Goal: Transaction & Acquisition: Book appointment/travel/reservation

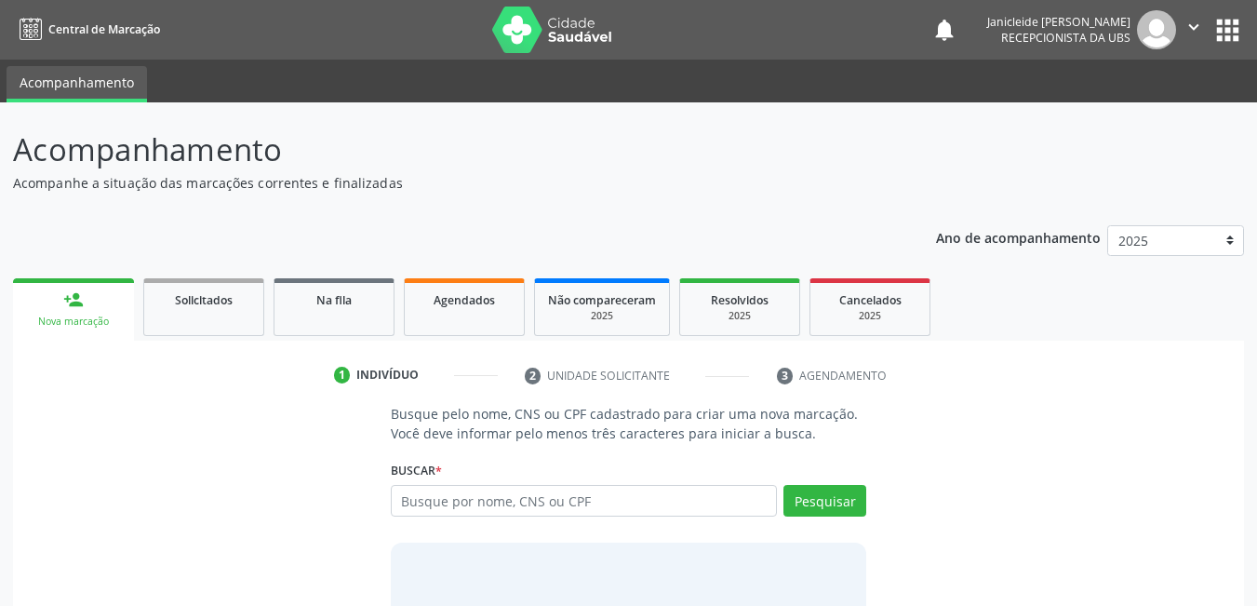
click at [448, 510] on input "text" at bounding box center [584, 501] width 387 height 32
type input "7"
type input "898002998888714"
click at [822, 505] on button "Pesquisar" at bounding box center [824, 501] width 83 height 32
type input "898002998888714"
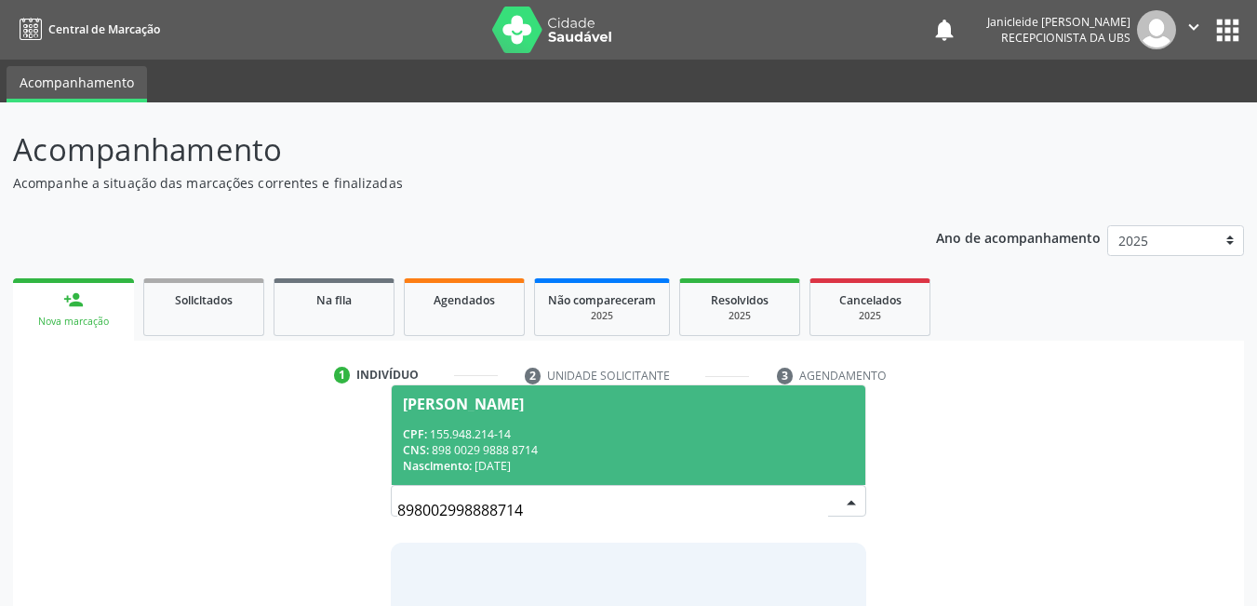
click at [540, 446] on div "CNS: 898 0029 9888 8714" at bounding box center [629, 450] width 452 height 16
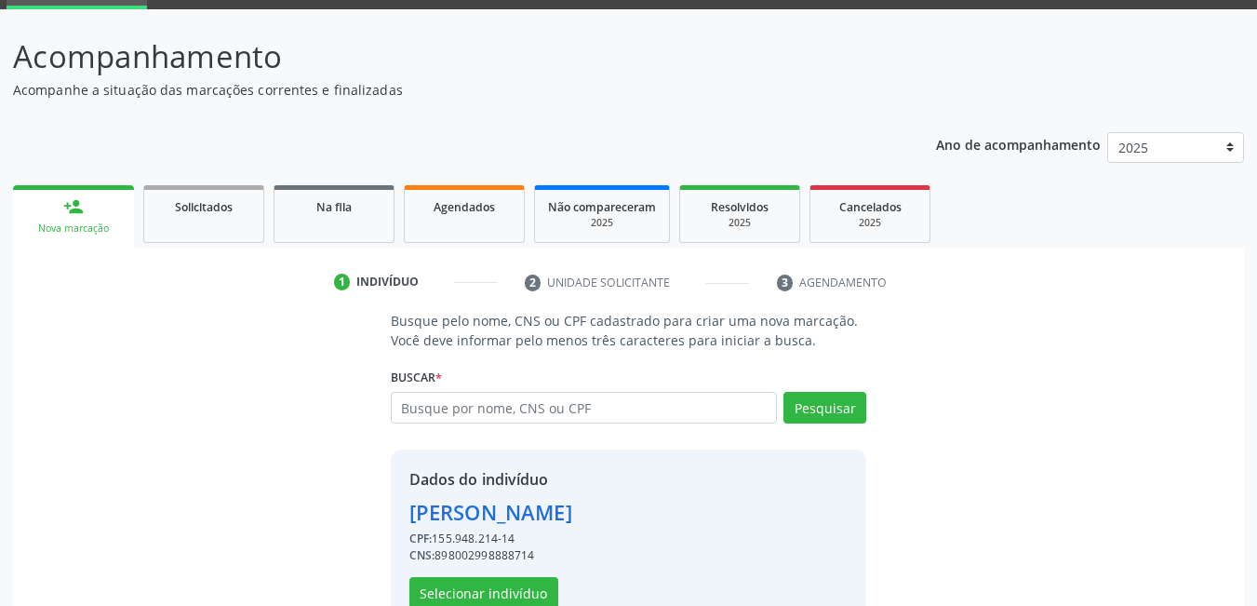
scroll to position [140, 0]
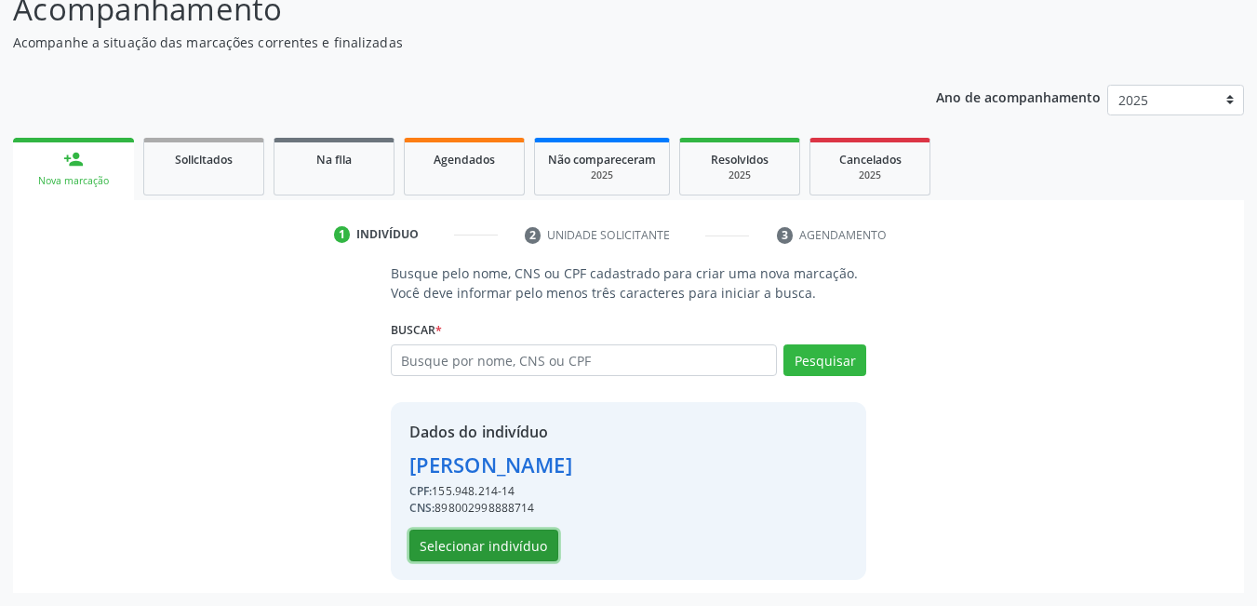
click at [495, 551] on button "Selecionar indivíduo" at bounding box center [483, 545] width 149 height 32
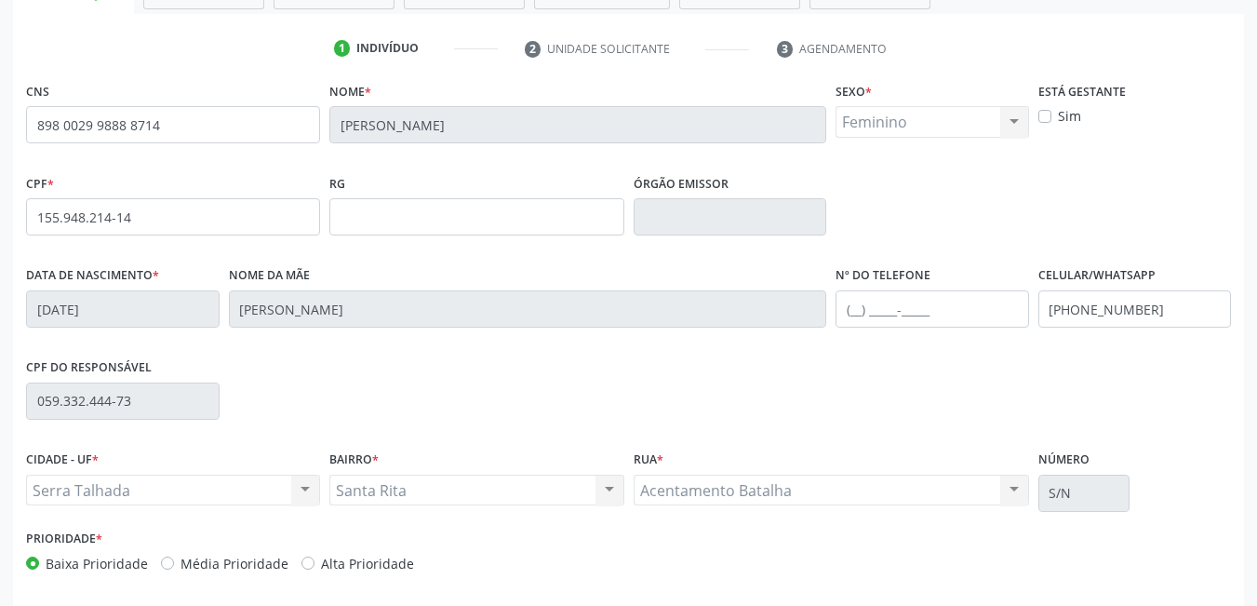
scroll to position [403, 0]
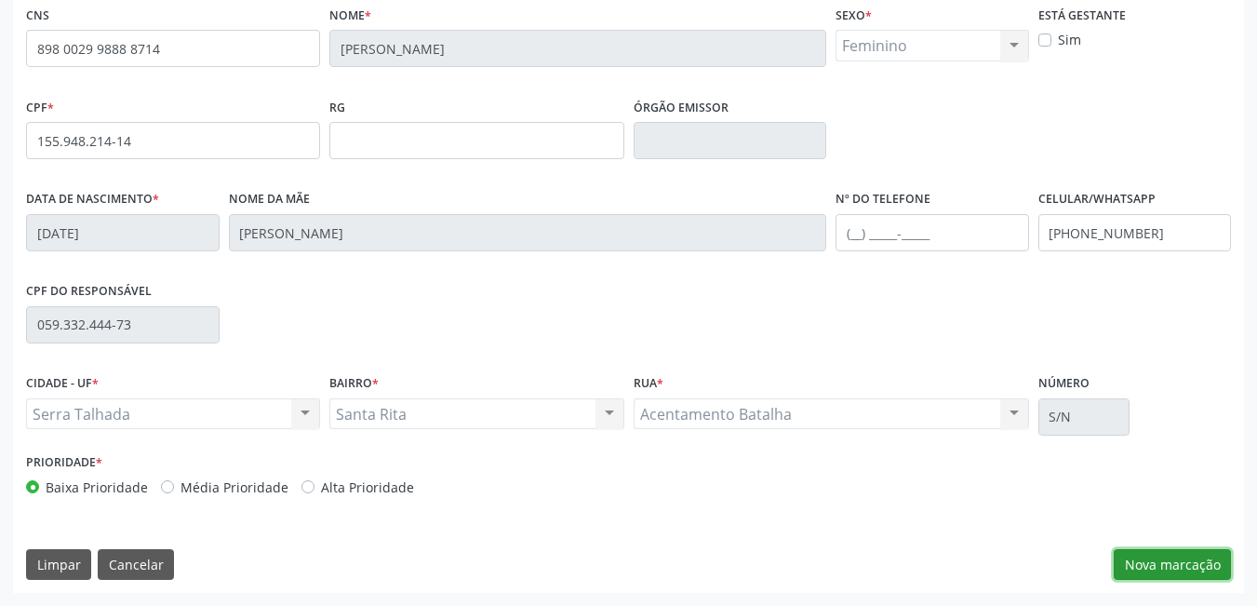
click at [1155, 569] on button "Nova marcação" at bounding box center [1172, 565] width 117 height 32
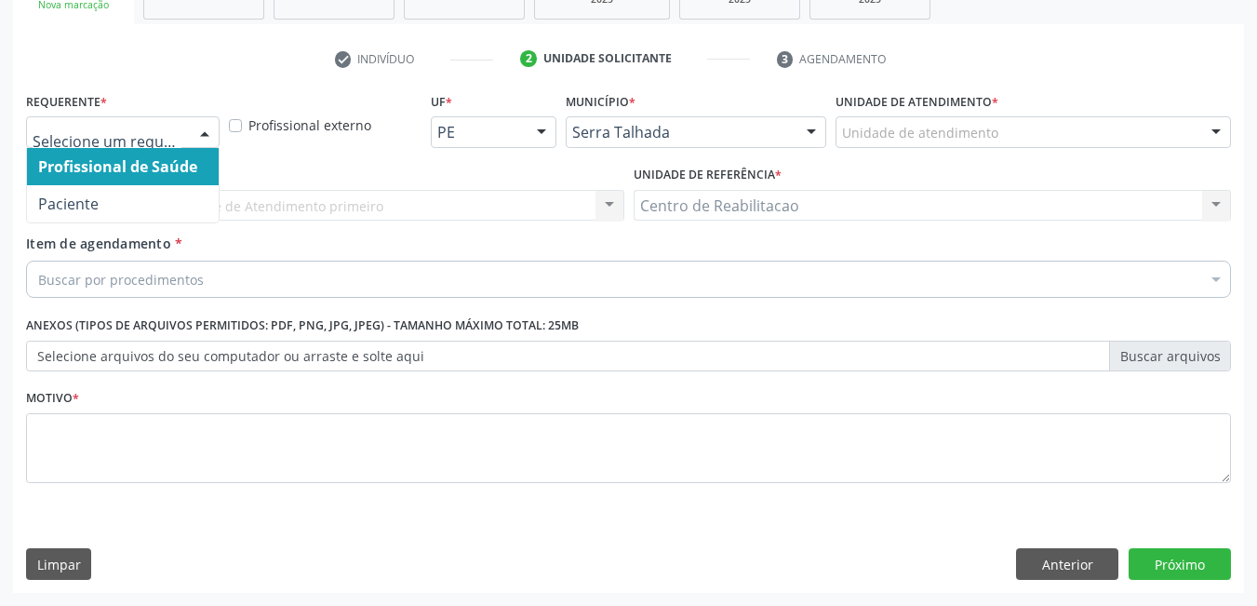
click at [153, 134] on input "text" at bounding box center [107, 141] width 149 height 37
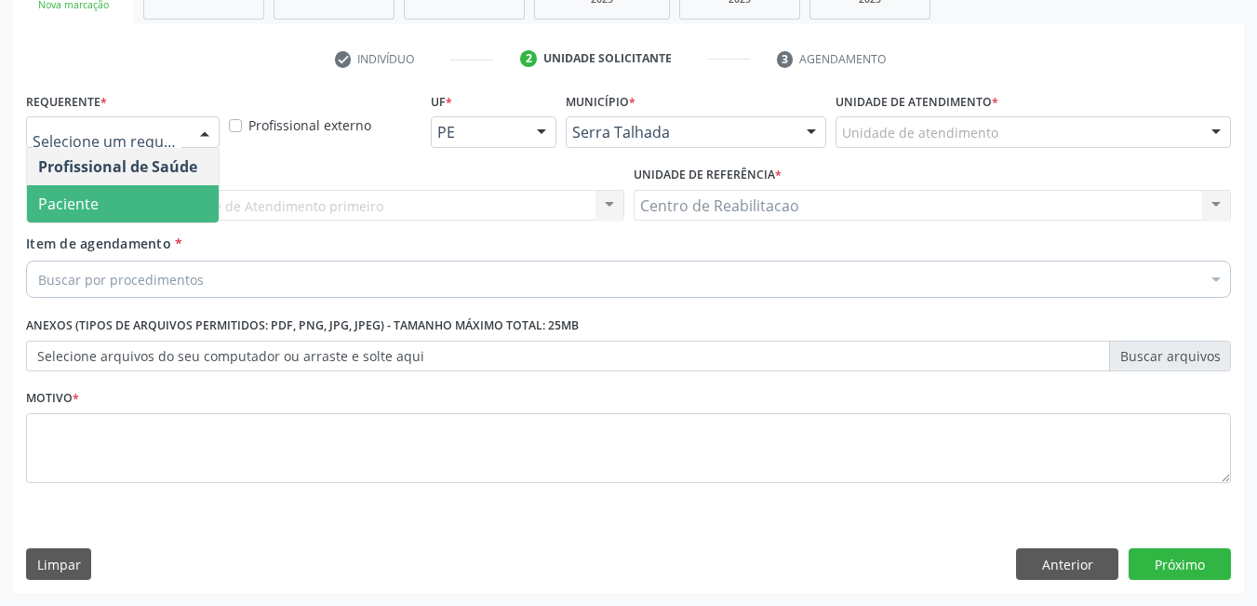
click at [90, 200] on span "Paciente" at bounding box center [68, 204] width 60 height 20
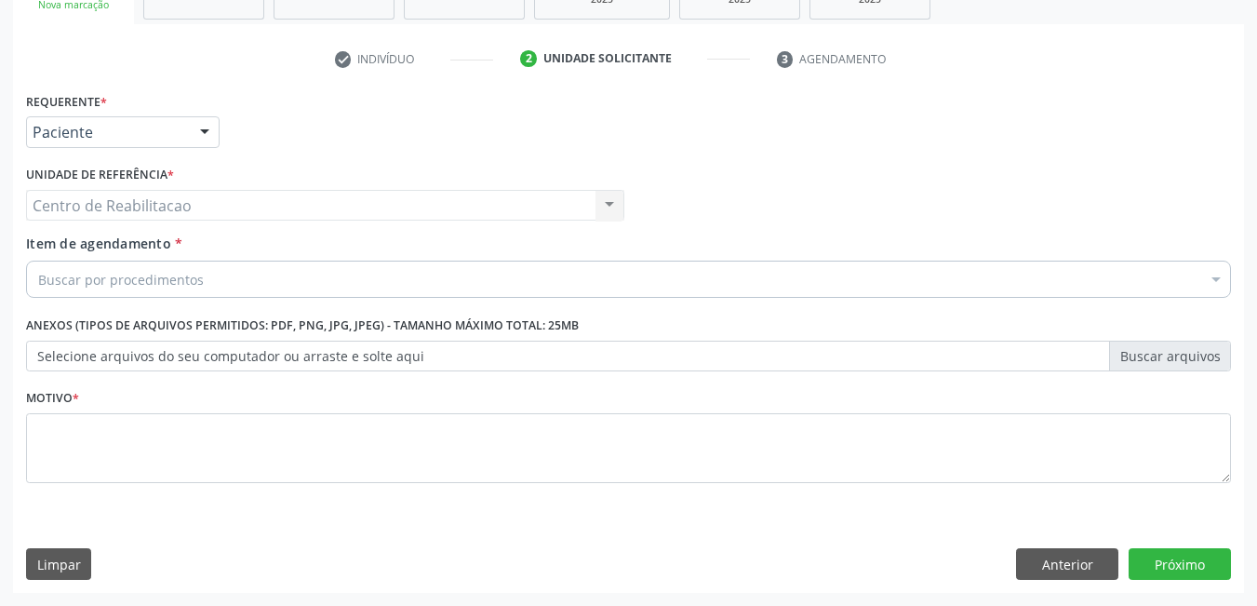
click at [150, 291] on div "Buscar por procedimentos" at bounding box center [628, 278] width 1205 height 37
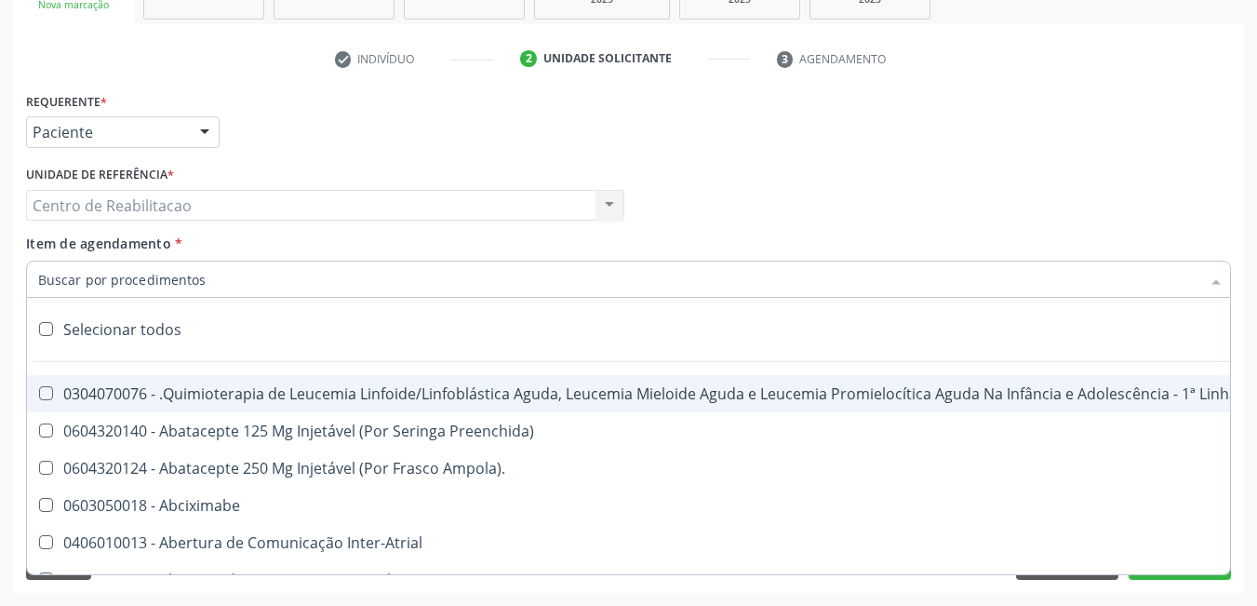
click at [177, 254] on div "Item de agendamento * Selecionar todos 0304070076 - .Quimioterapia de Leucemia …" at bounding box center [628, 263] width 1205 height 59
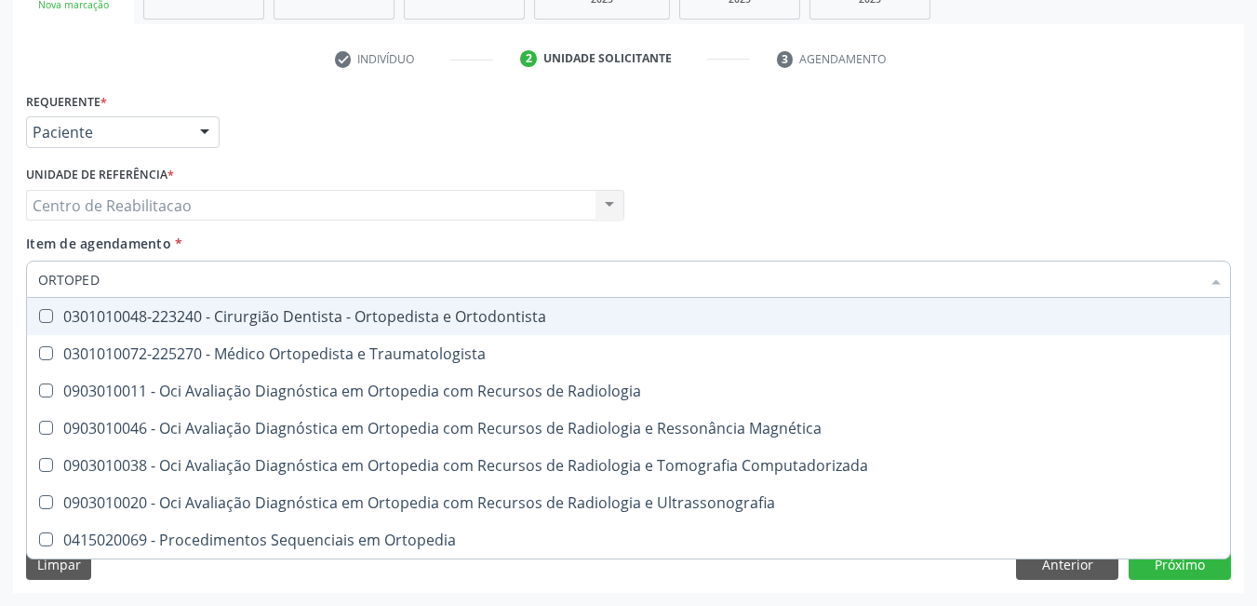
type input "ORTOPEDI"
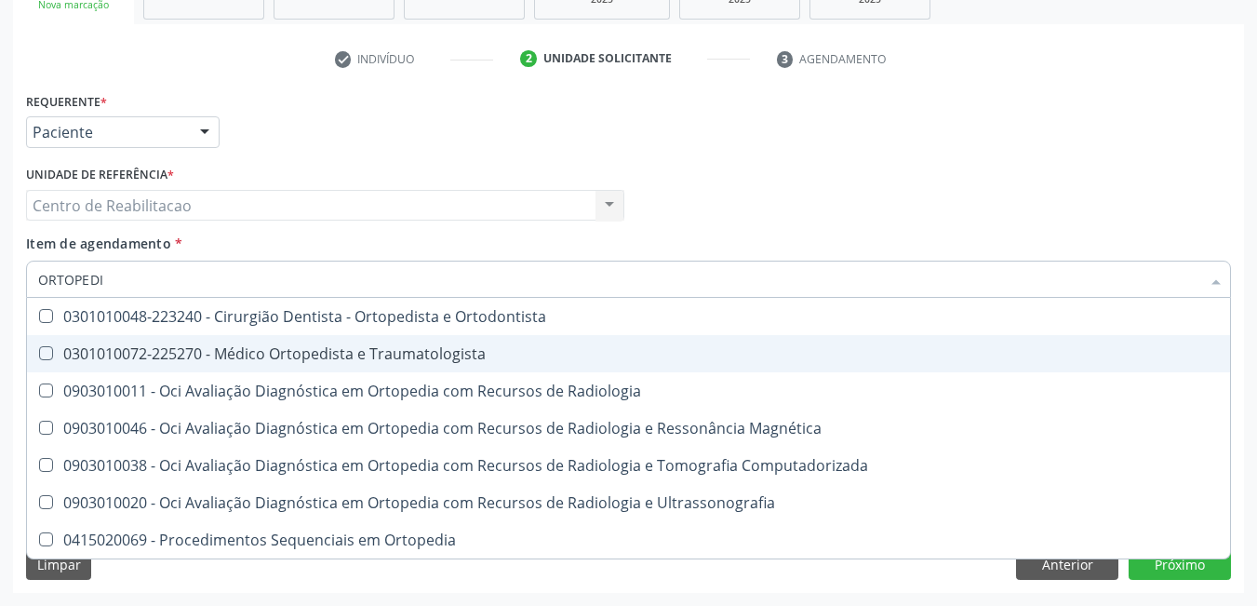
click at [48, 347] on Traumatologista at bounding box center [46, 353] width 14 height 14
click at [39, 347] on Traumatologista "checkbox" at bounding box center [33, 353] width 12 height 12
checkbox Traumatologista "true"
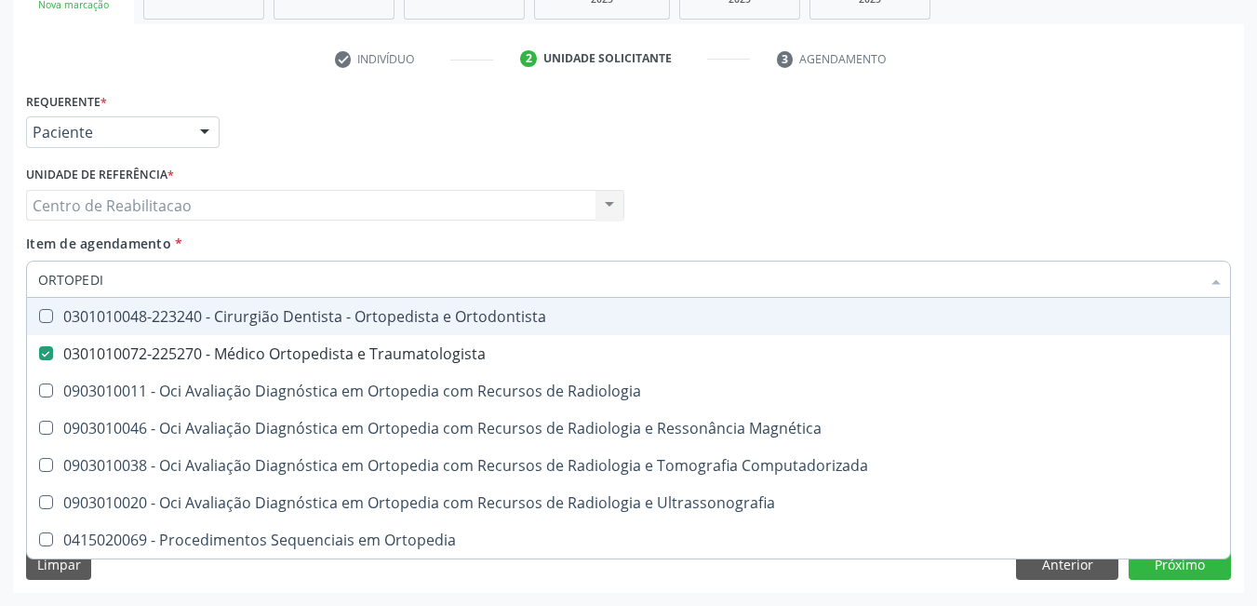
click at [1158, 210] on div "Profissional Solicitante Por favor, selecione a Unidade de Atendimento primeiro…" at bounding box center [628, 197] width 1214 height 73
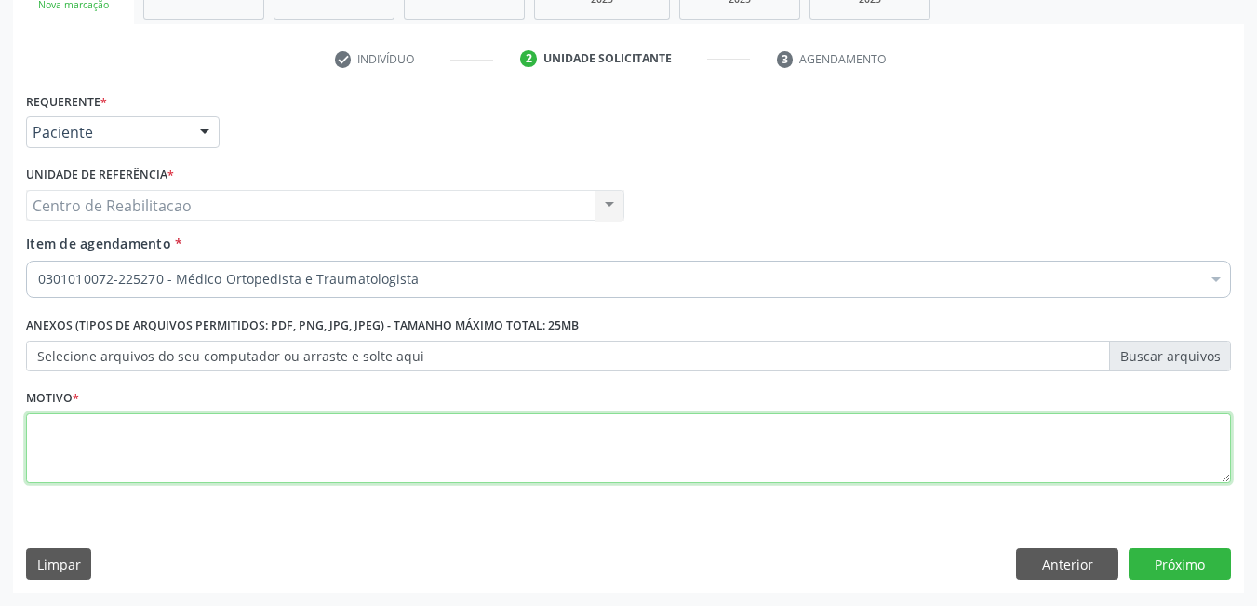
click at [725, 439] on textarea at bounding box center [628, 448] width 1205 height 71
type textarea "*"
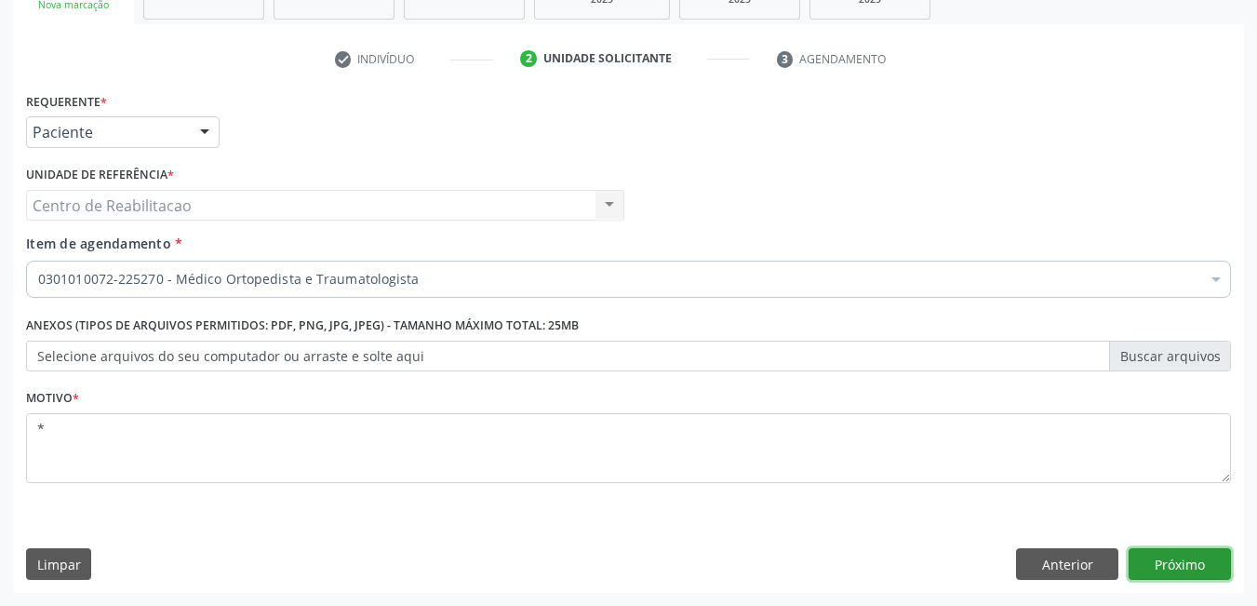
click at [1216, 555] on button "Próximo" at bounding box center [1179, 564] width 102 height 32
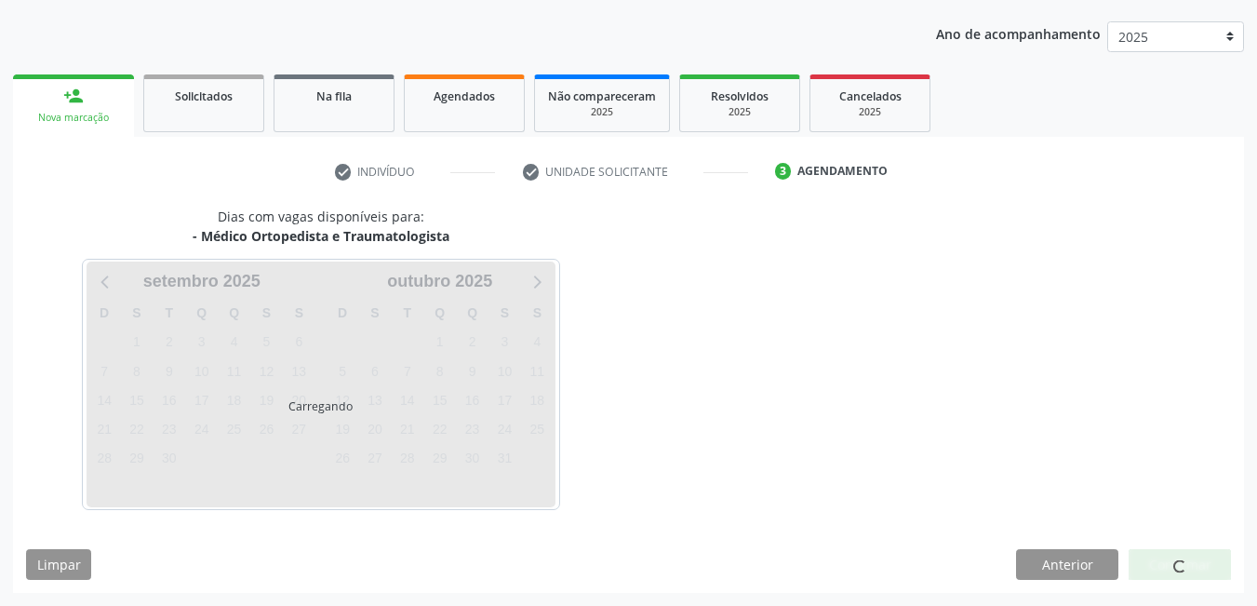
scroll to position [204, 0]
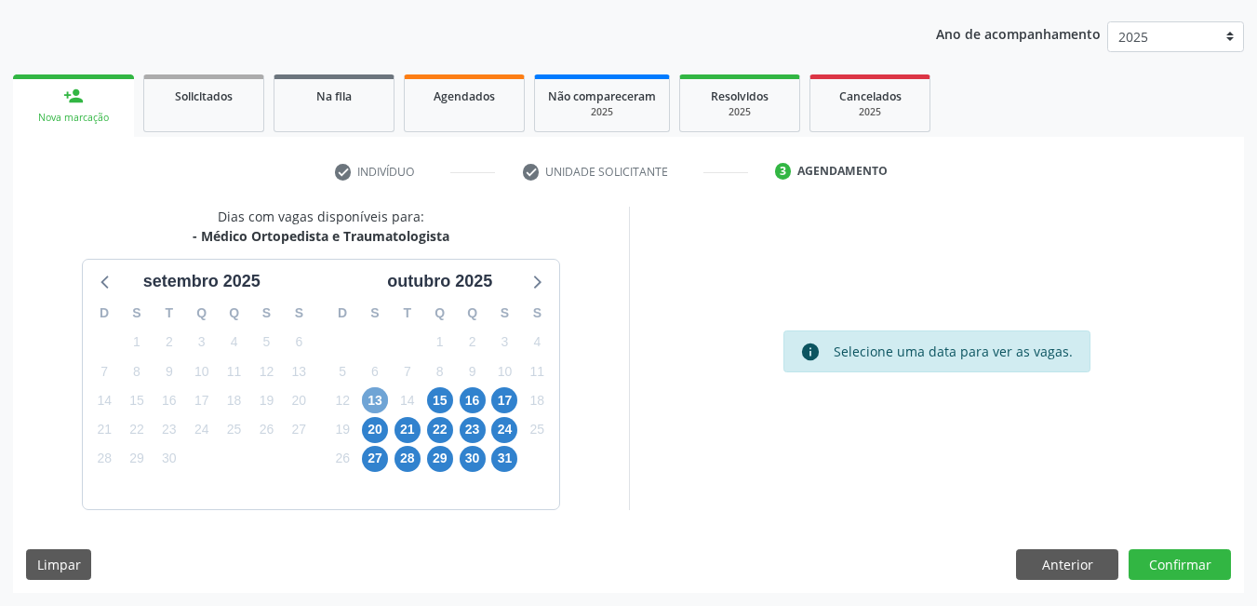
click at [368, 396] on span "13" at bounding box center [375, 400] width 26 height 26
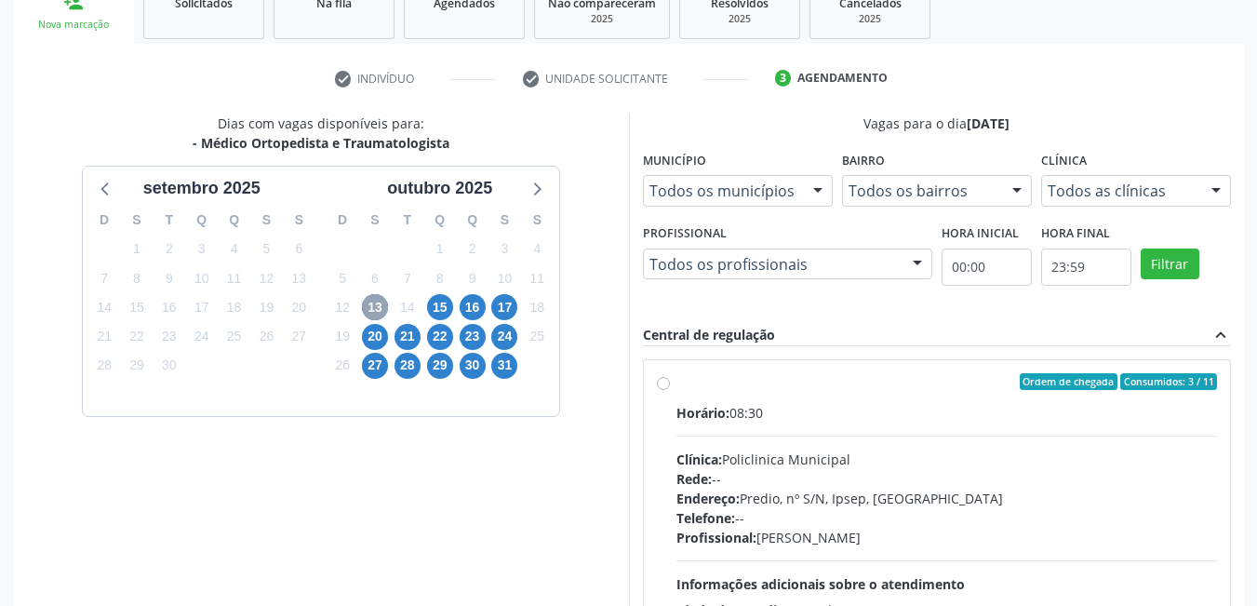
scroll to position [390, 0]
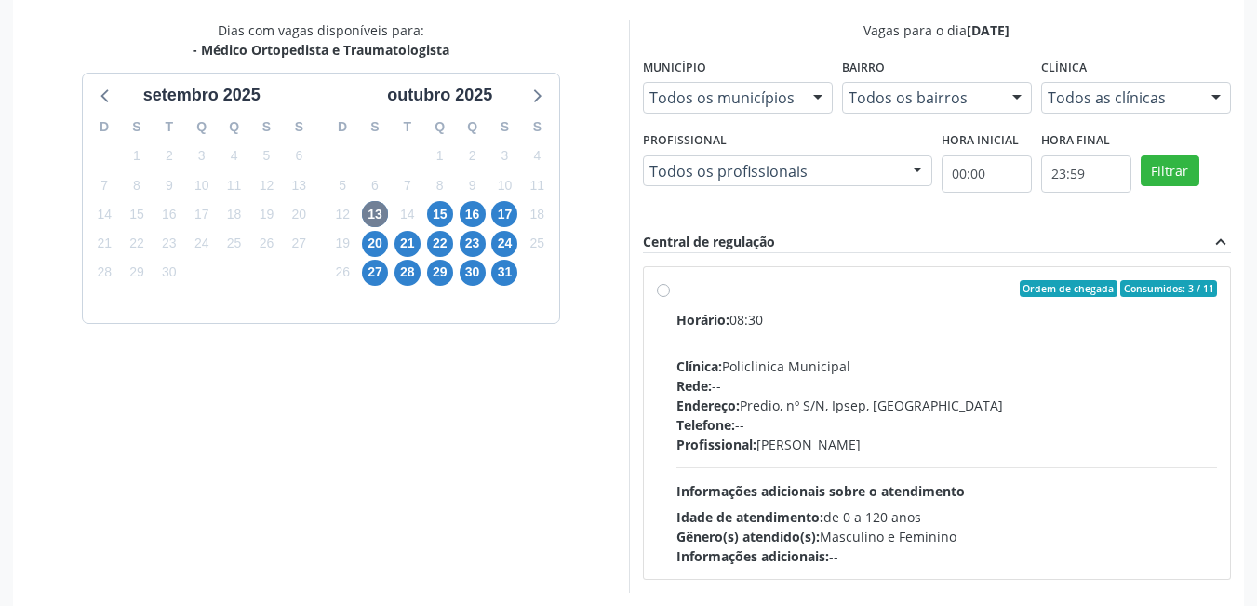
click at [676, 295] on label "Ordem de chegada Consumidos: 3 / 11 Horário: 08:30 Clínica: Policlinica Municip…" at bounding box center [946, 423] width 541 height 286
click at [659, 295] on input "Ordem de chegada Consumidos: 3 / 11 Horário: 08:30 Clínica: Policlinica Municip…" at bounding box center [663, 288] width 13 height 17
radio input "true"
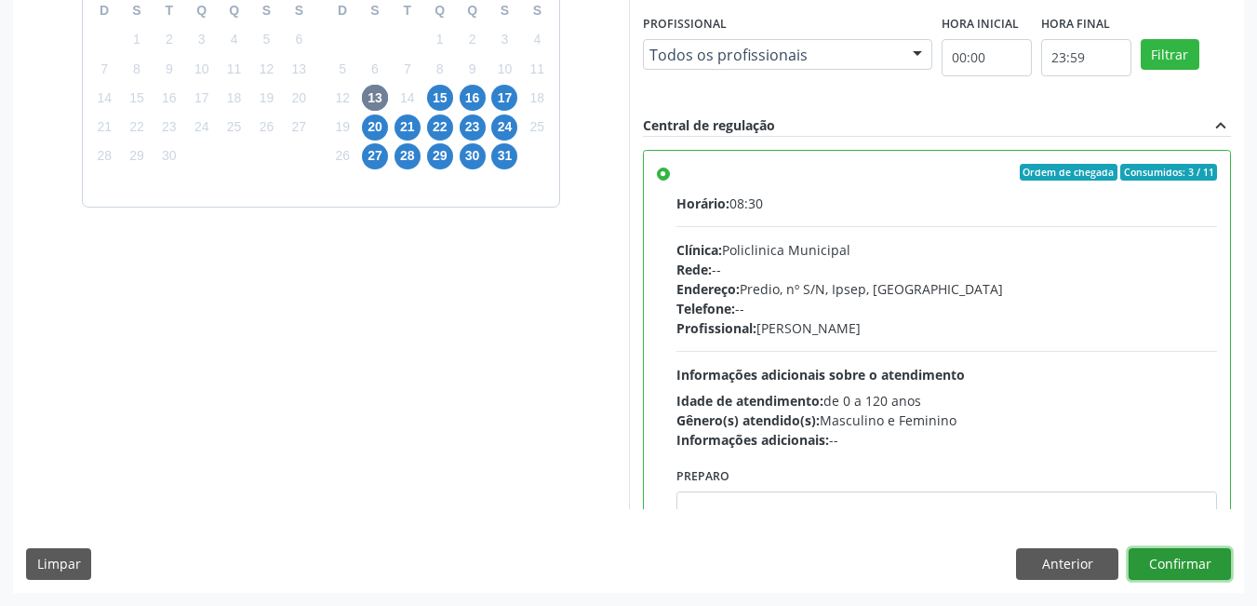
click at [1204, 557] on button "Confirmar" at bounding box center [1179, 564] width 102 height 32
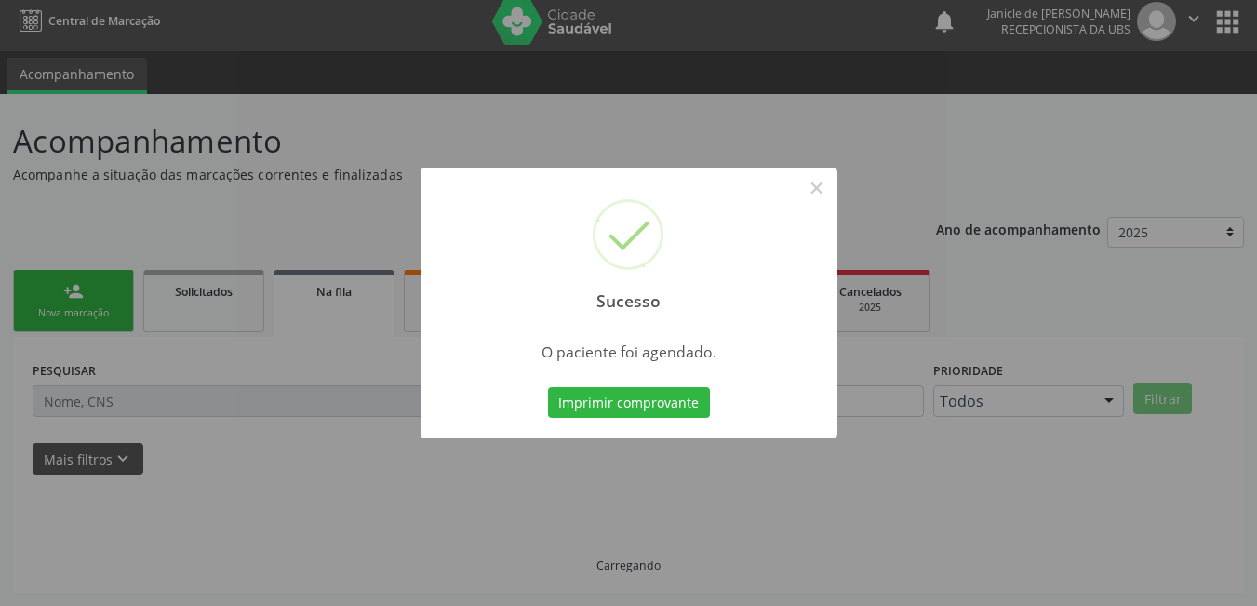
scroll to position [8, 0]
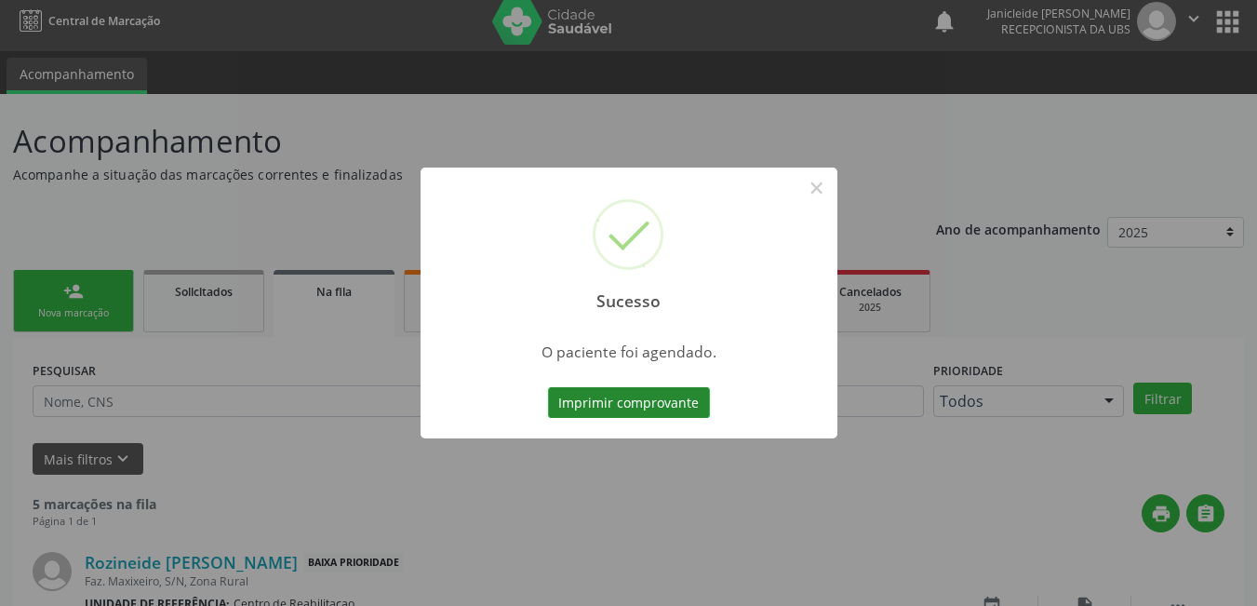
click at [614, 399] on button "Imprimir comprovante" at bounding box center [629, 403] width 162 height 32
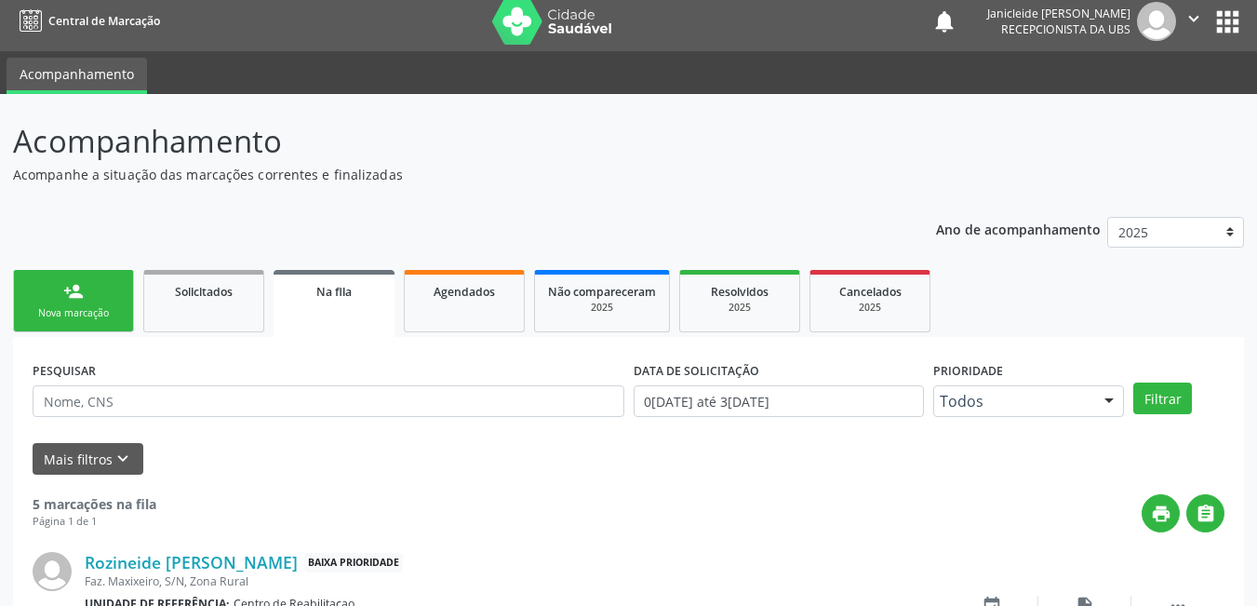
click at [46, 319] on div "Nova marcação" at bounding box center [73, 313] width 93 height 14
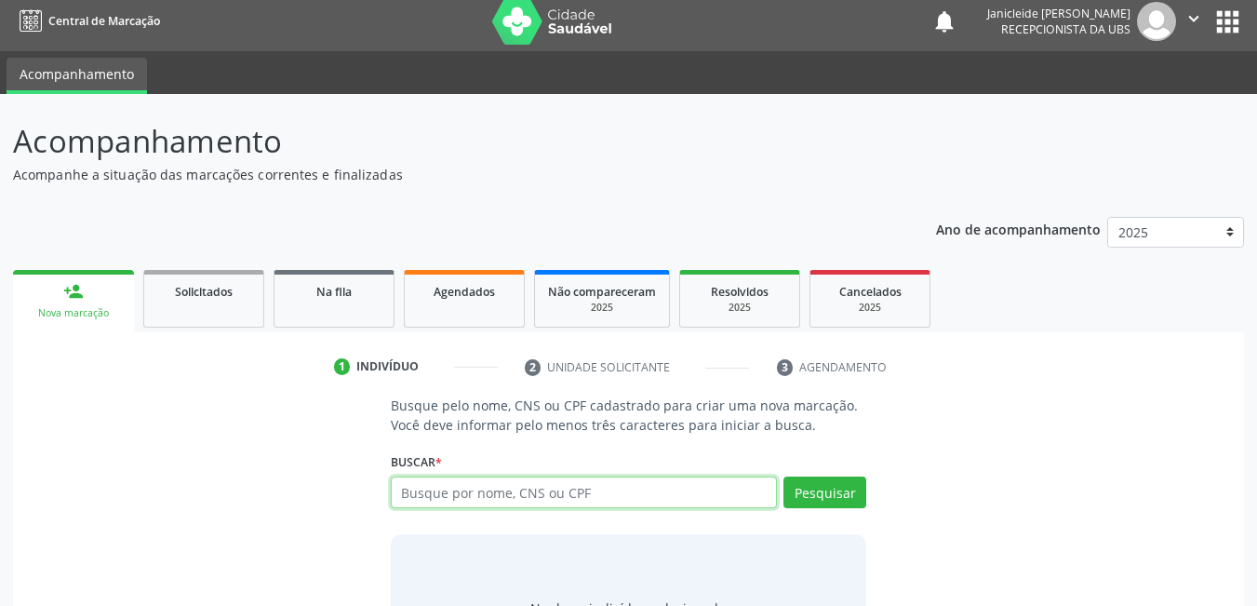
click at [527, 502] on input "text" at bounding box center [584, 492] width 387 height 32
type input "704806540438044"
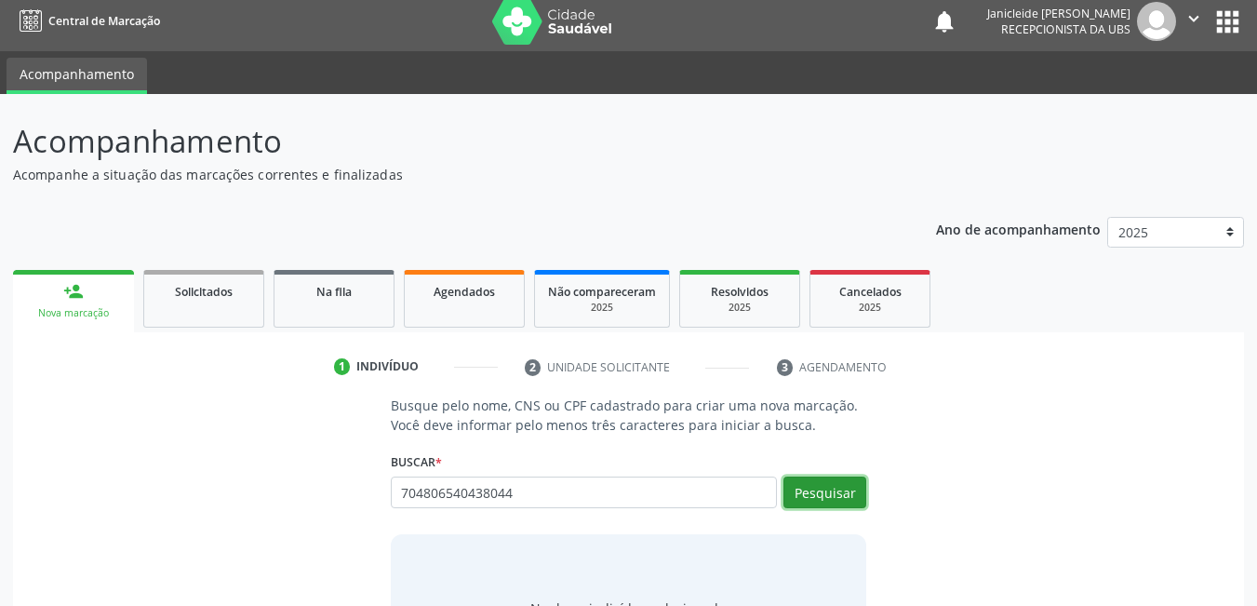
click at [853, 497] on button "Pesquisar" at bounding box center [824, 492] width 83 height 32
type input "704806540438044"
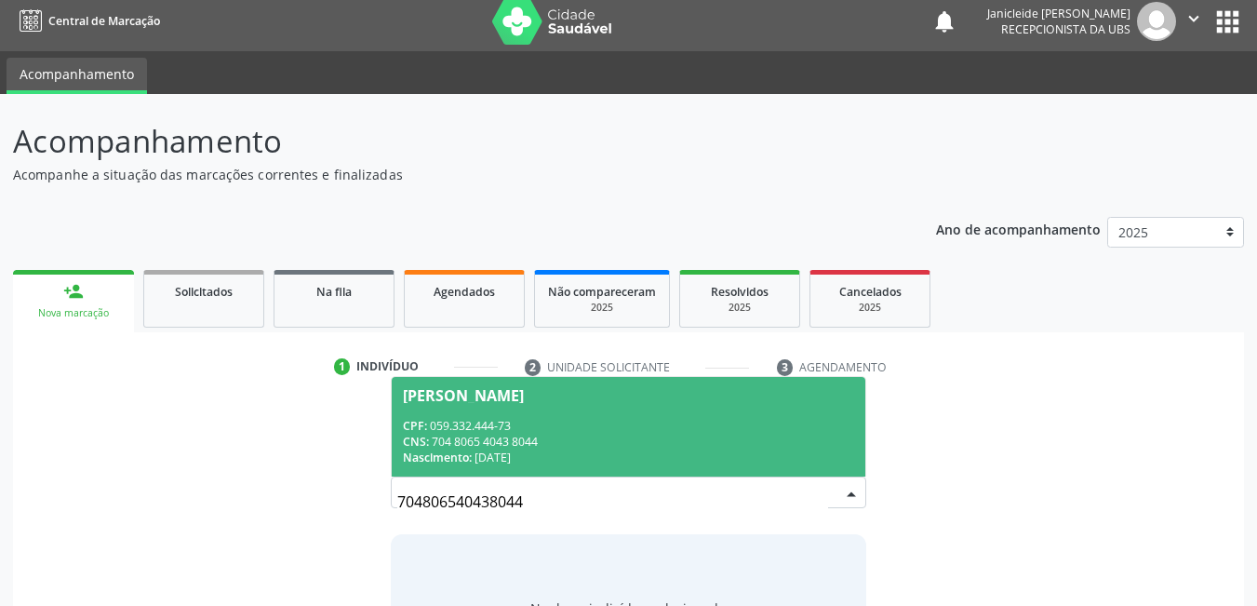
click at [528, 452] on div "Nascimento: 0[DATE]" at bounding box center [629, 457] width 452 height 16
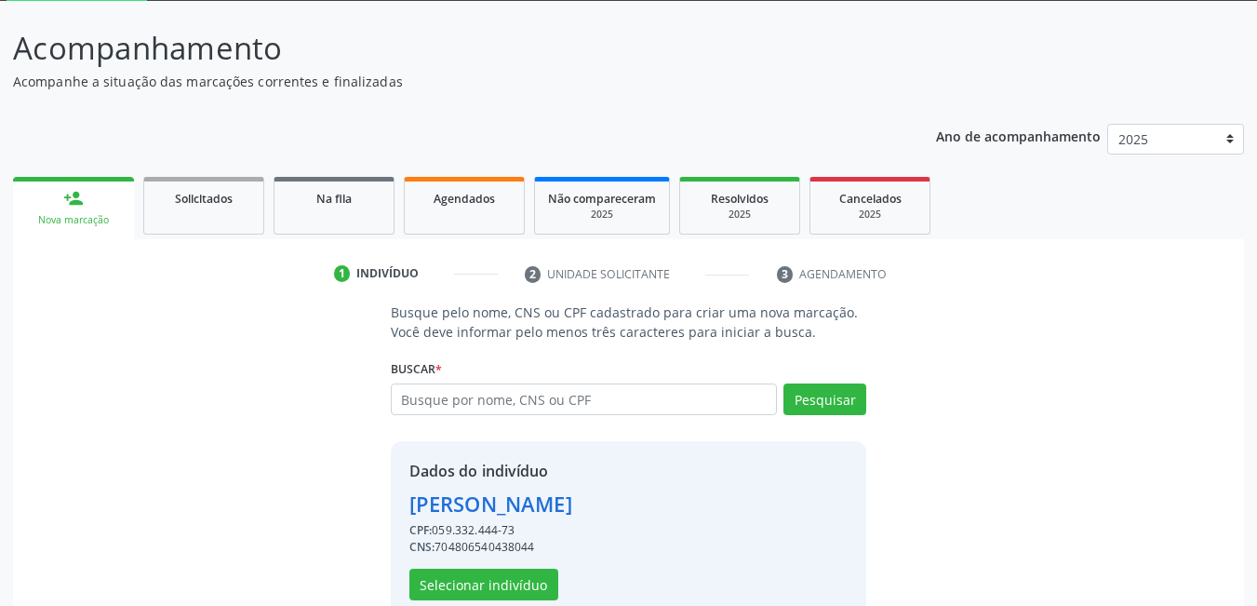
scroll to position [140, 0]
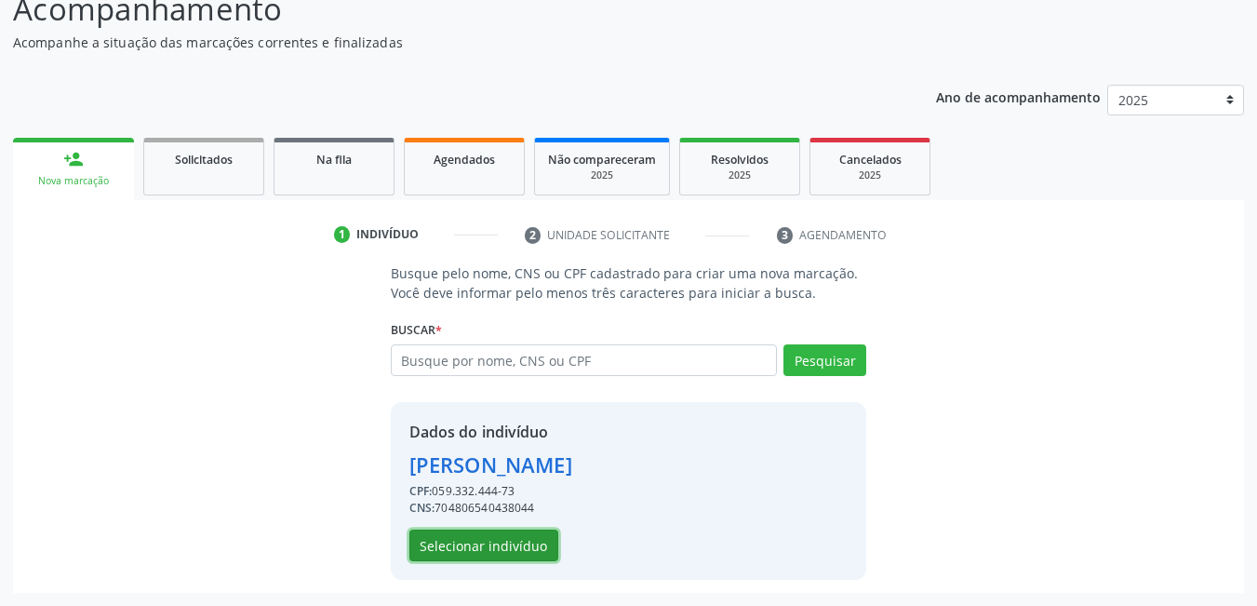
click at [471, 545] on button "Selecionar indivíduo" at bounding box center [483, 545] width 149 height 32
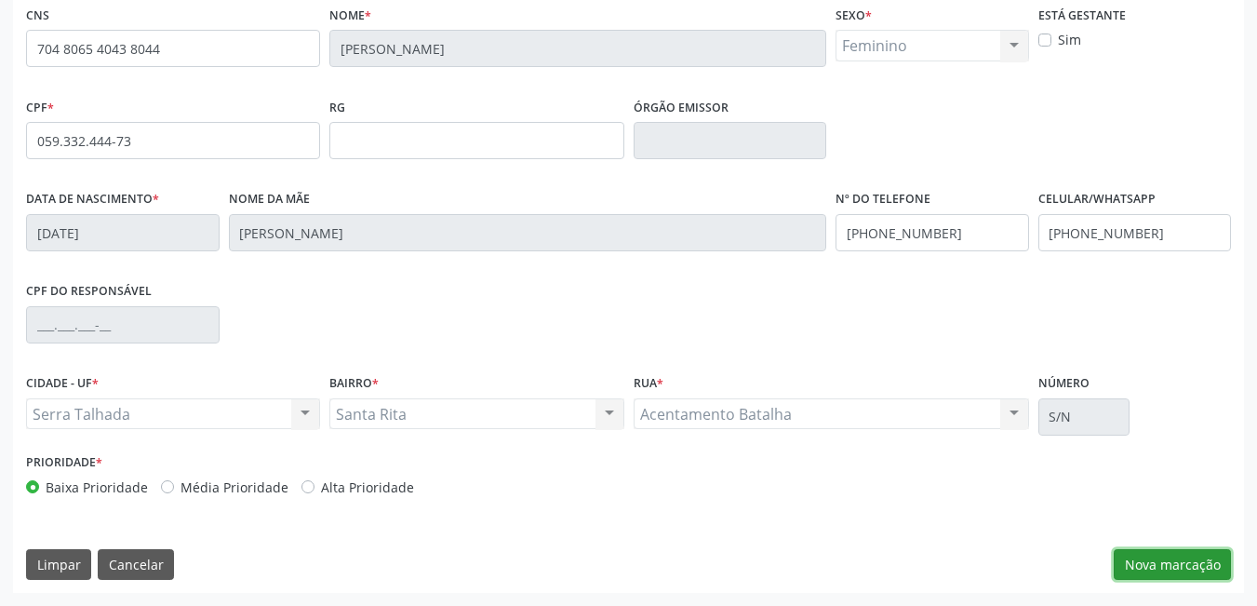
click at [1162, 549] on button "Nova marcação" at bounding box center [1172, 565] width 117 height 32
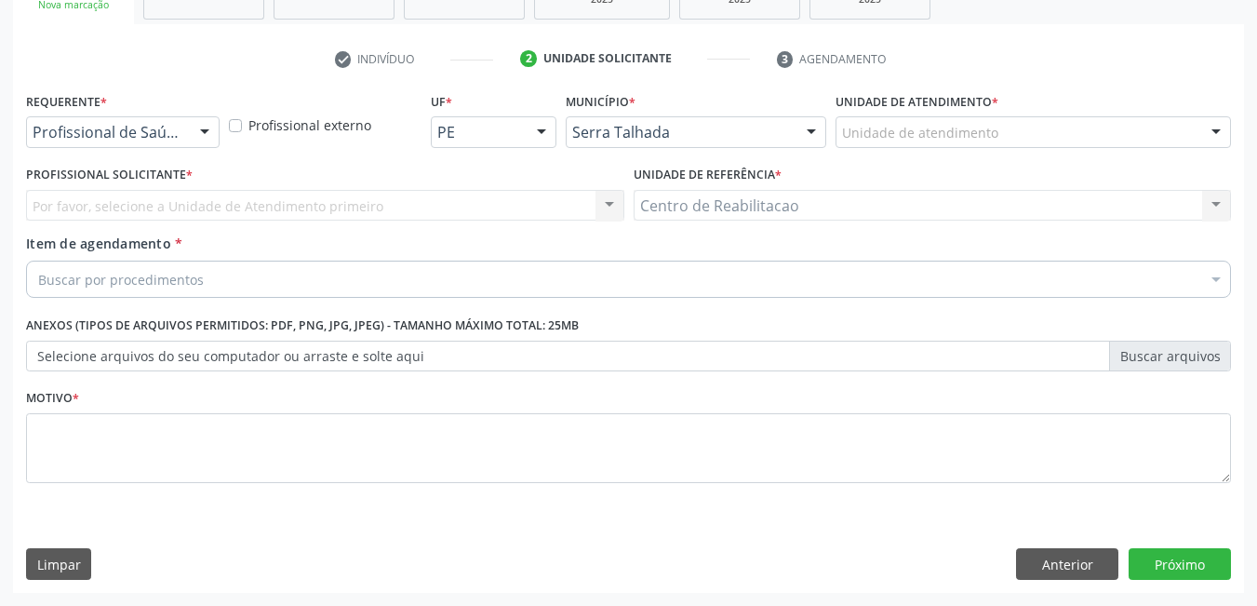
scroll to position [316, 0]
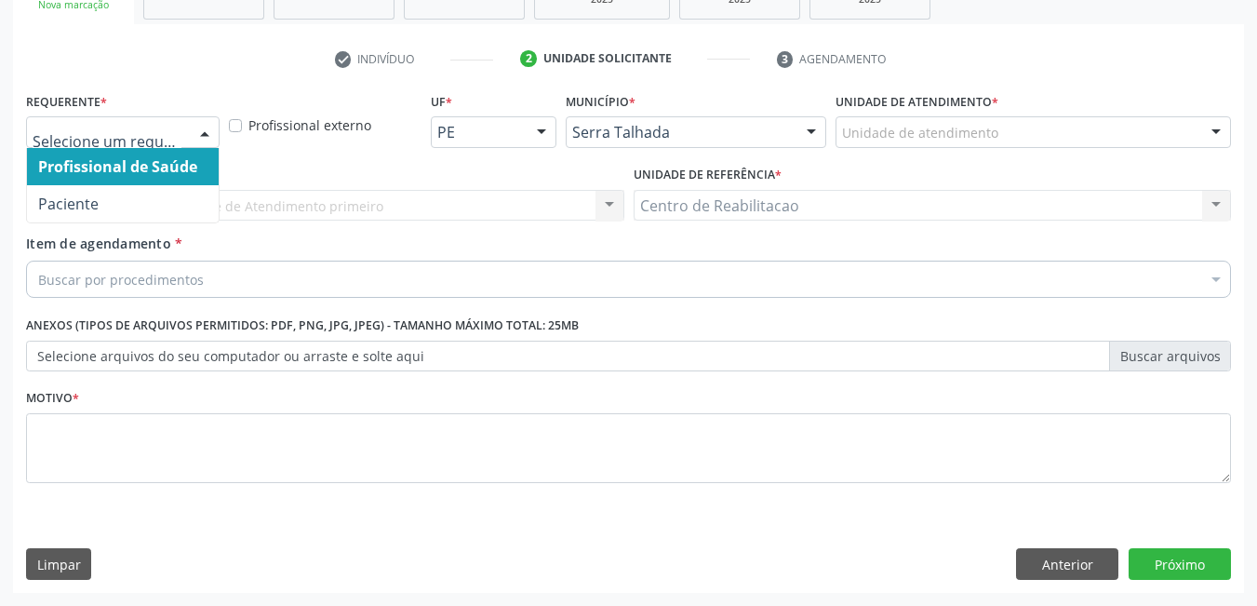
click at [181, 128] on div at bounding box center [123, 132] width 194 height 32
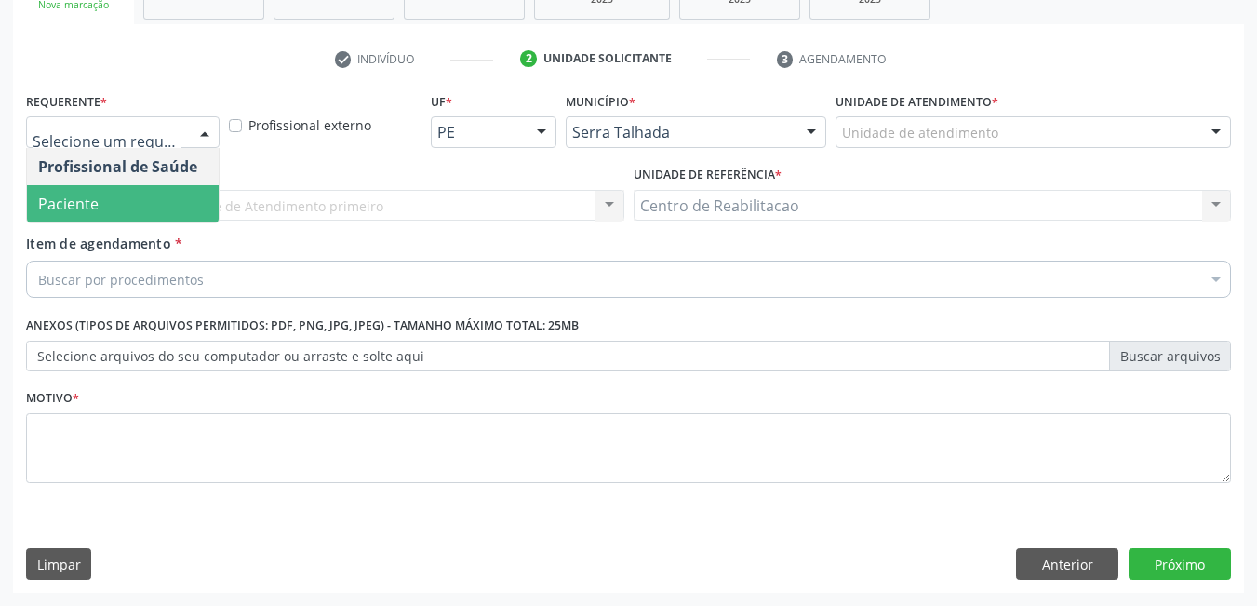
click at [112, 195] on span "Paciente" at bounding box center [123, 203] width 192 height 37
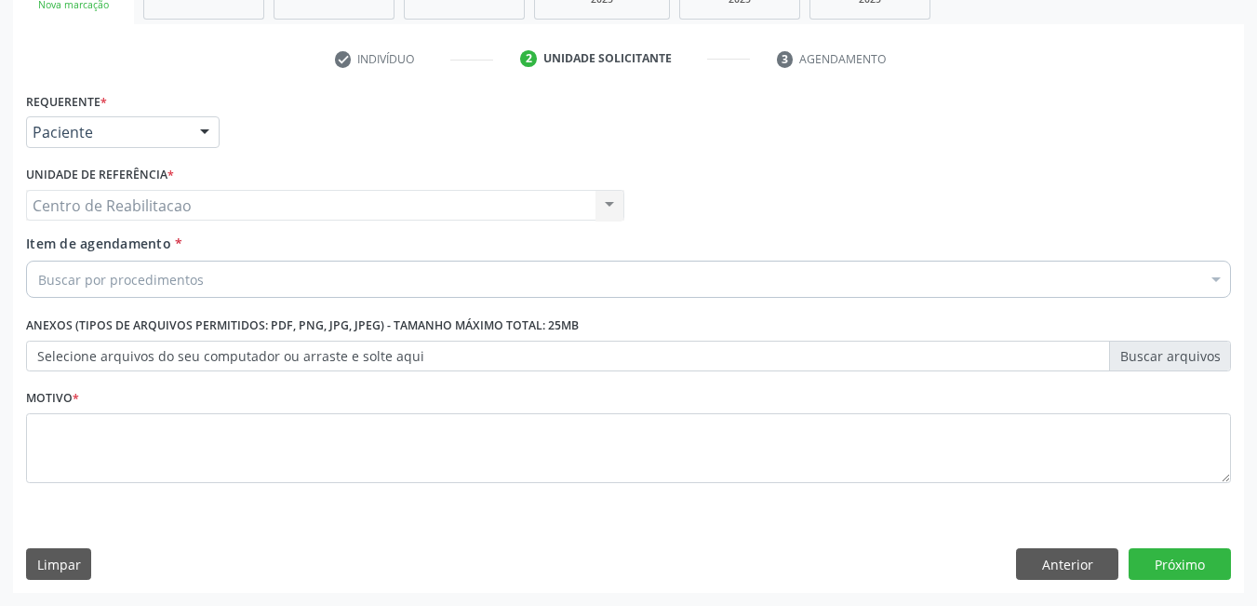
click at [117, 290] on div "Buscar por procedimentos" at bounding box center [628, 278] width 1205 height 37
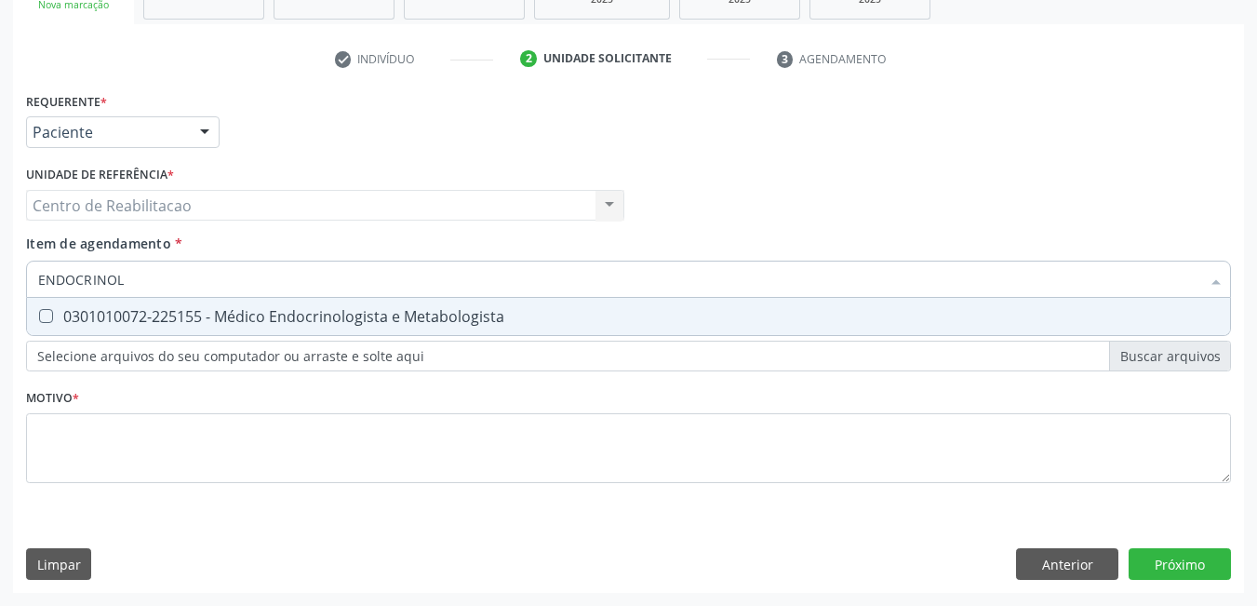
type input "ENDOCRINOLO"
click at [46, 314] on Metabologista at bounding box center [46, 316] width 14 height 14
click at [39, 314] on Metabologista "checkbox" at bounding box center [33, 316] width 12 height 12
checkbox Metabologista "true"
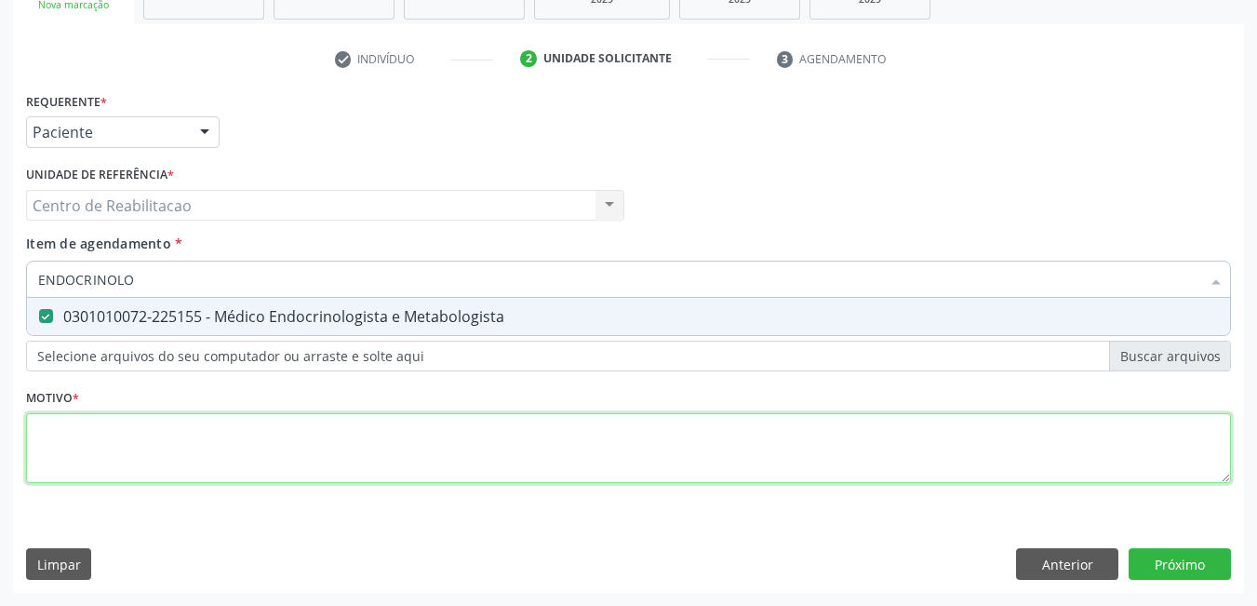
click at [240, 462] on div "Requerente * Paciente Profissional de Saúde Paciente Nenhum resultado encontrad…" at bounding box center [628, 297] width 1205 height 421
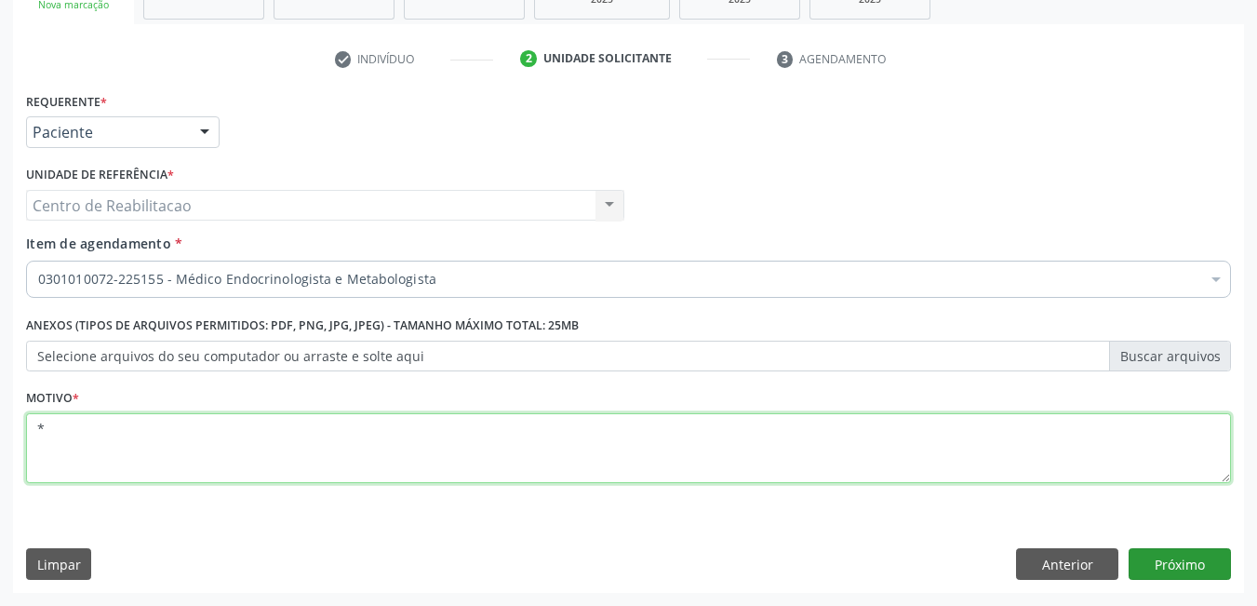
type textarea "*"
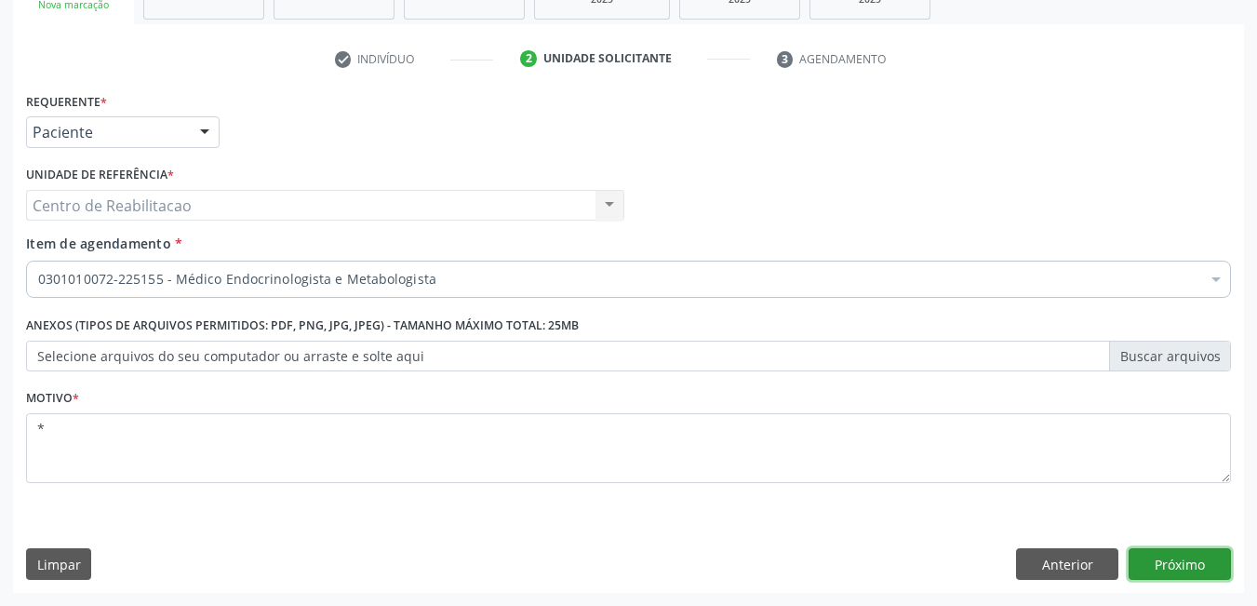
click at [1194, 565] on button "Próximo" at bounding box center [1179, 564] width 102 height 32
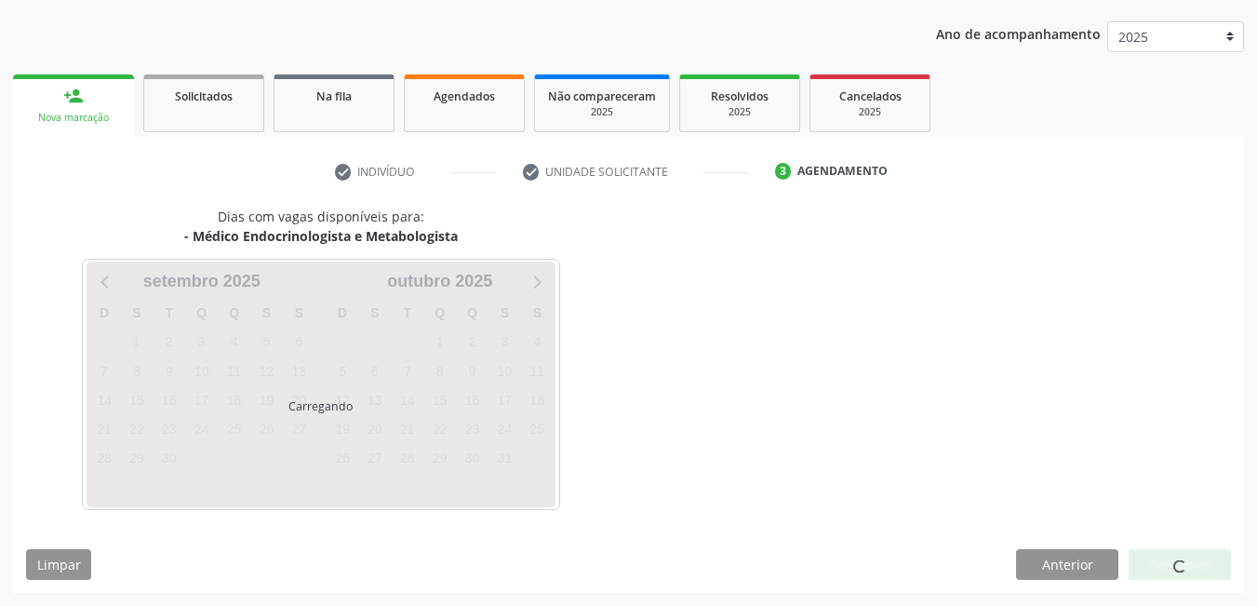
scroll to position [204, 0]
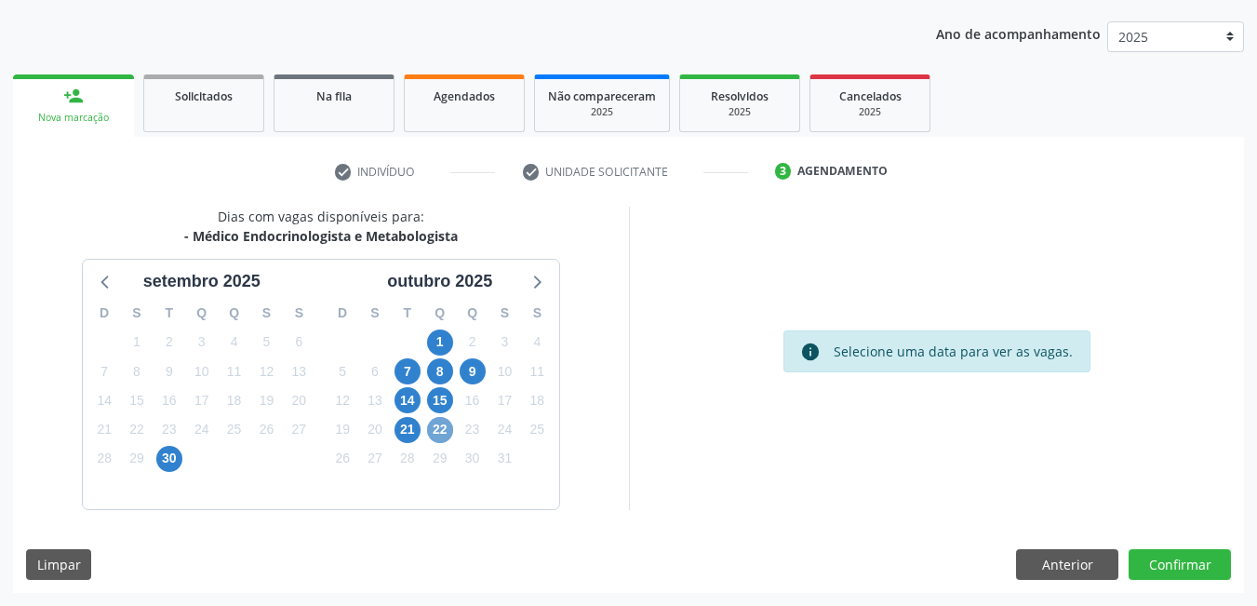
click at [438, 436] on span "22" at bounding box center [440, 430] width 26 height 26
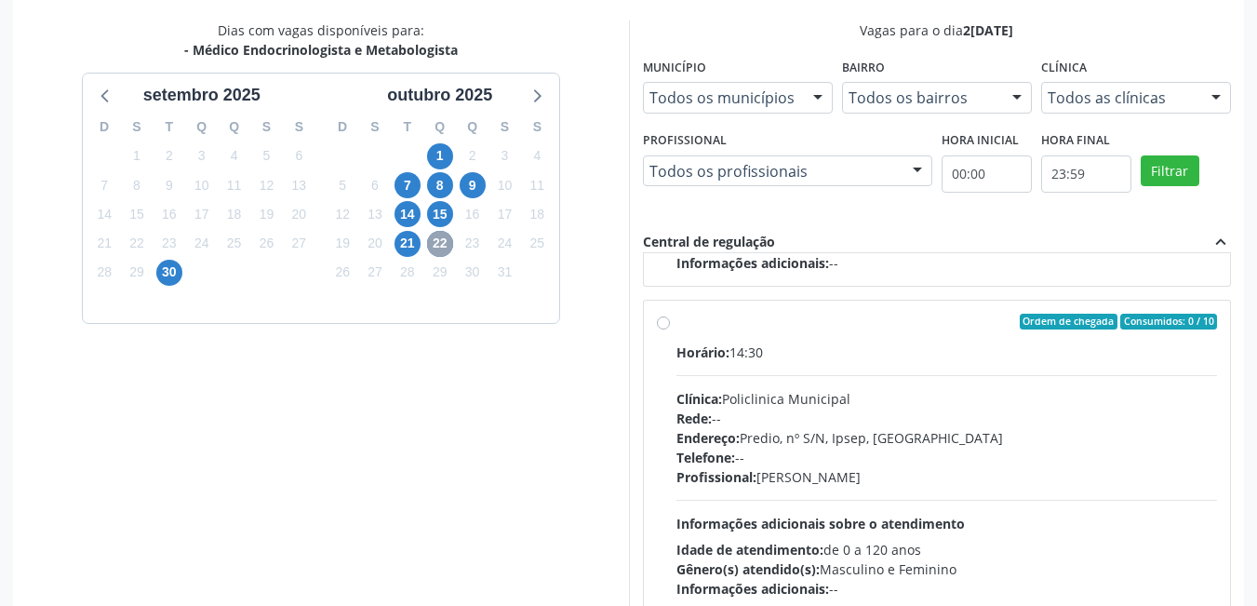
scroll to position [506, 0]
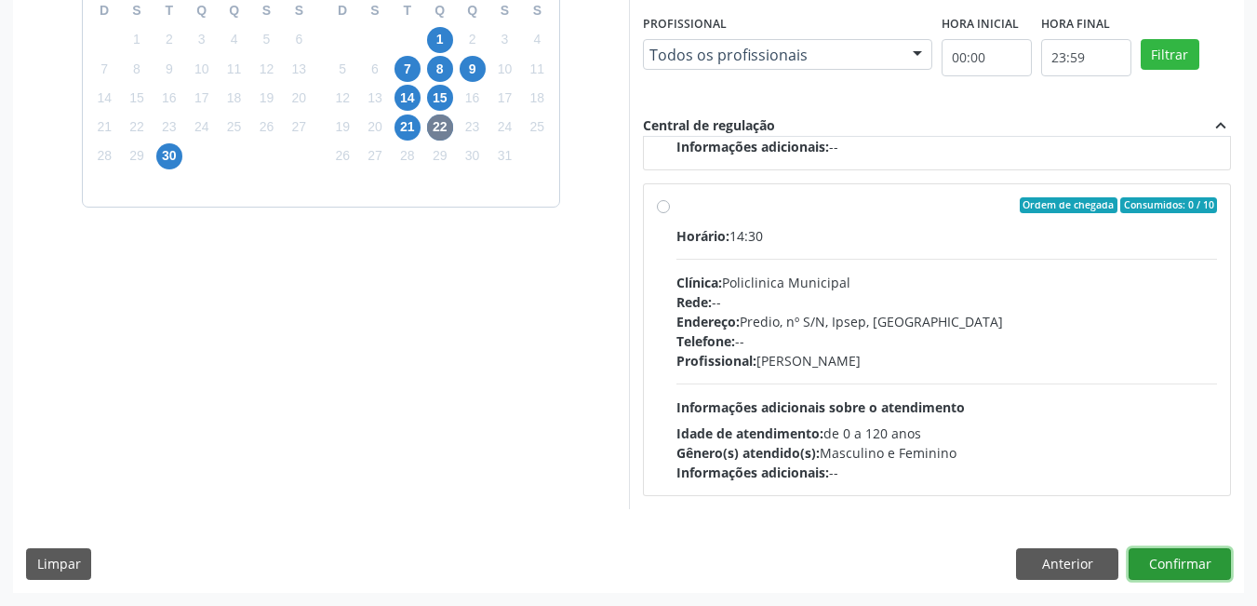
click at [1188, 554] on button "Confirmar" at bounding box center [1179, 564] width 102 height 32
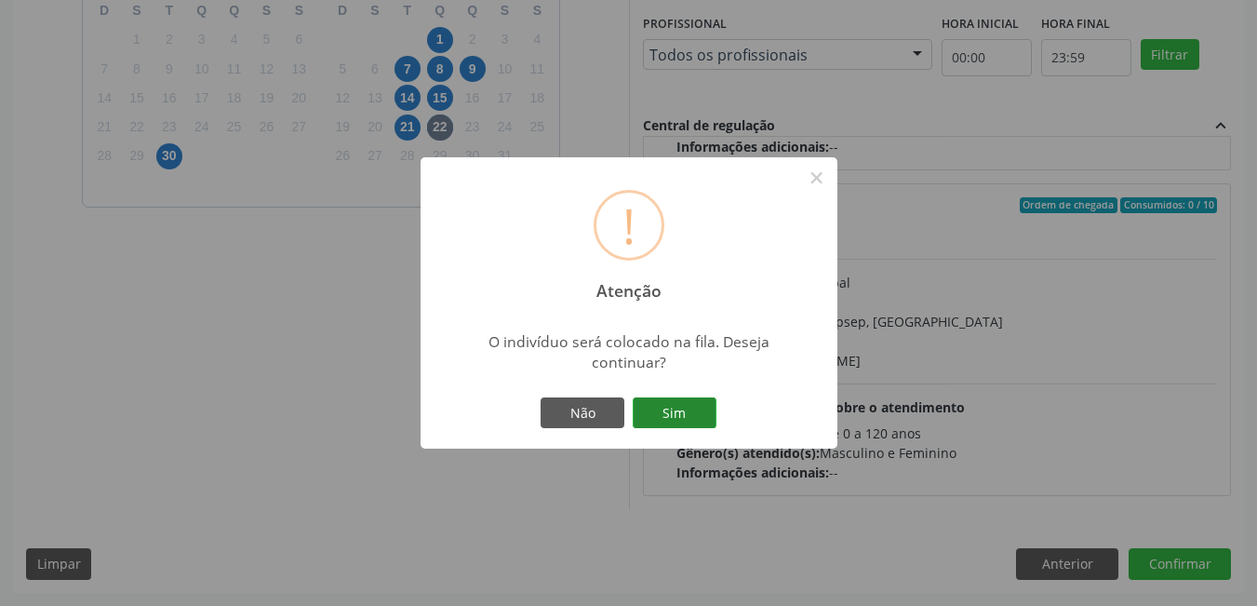
click at [676, 411] on button "Sim" at bounding box center [675, 413] width 84 height 32
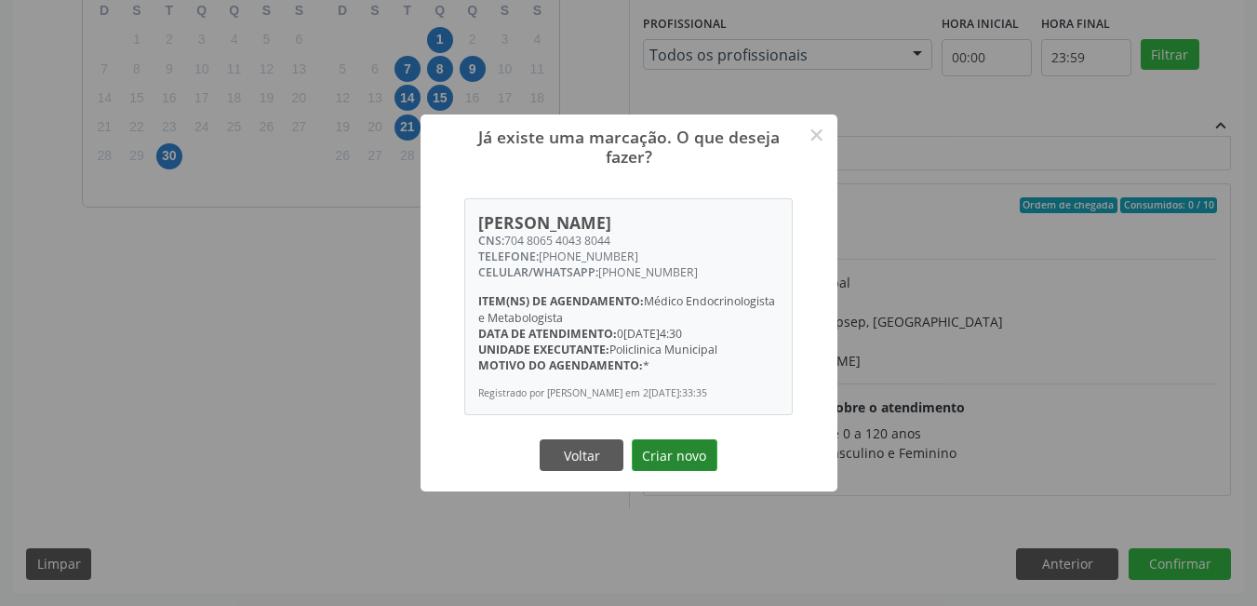
click at [687, 456] on button "Criar novo" at bounding box center [675, 455] width 86 height 32
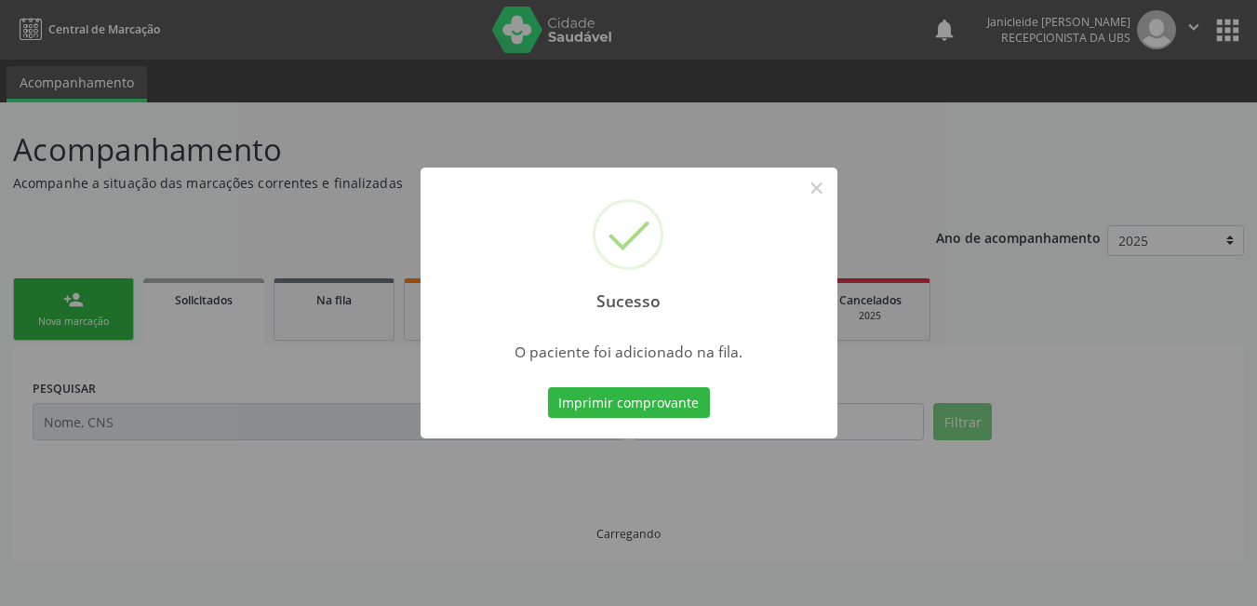
scroll to position [0, 0]
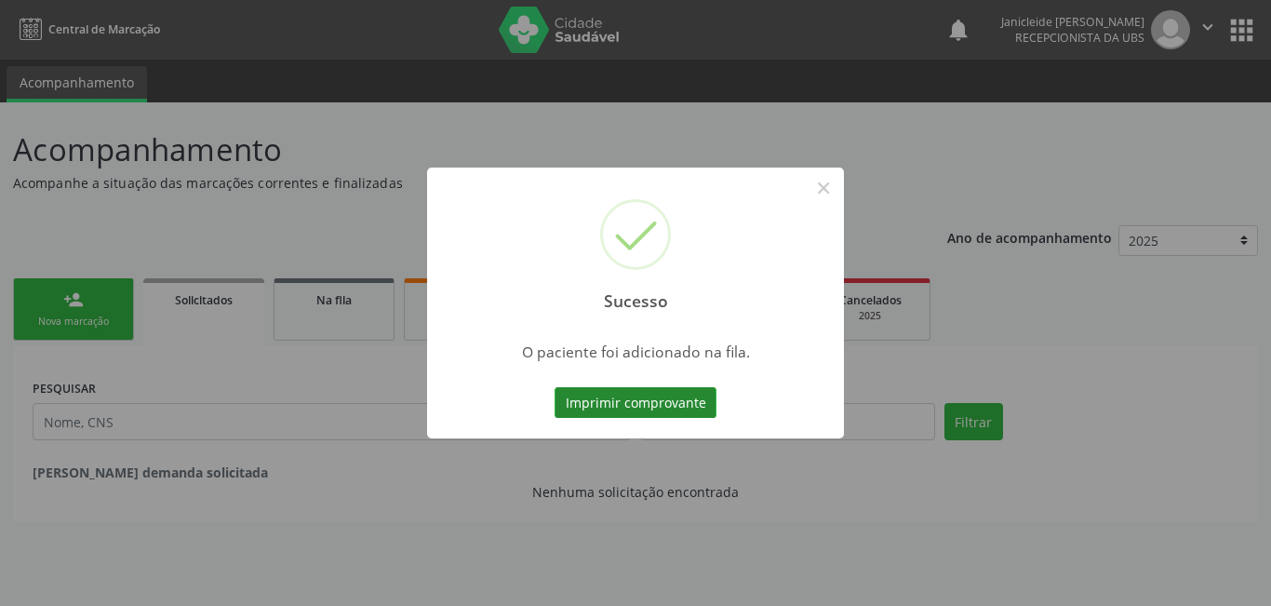
click at [579, 407] on button "Imprimir comprovante" at bounding box center [635, 403] width 162 height 32
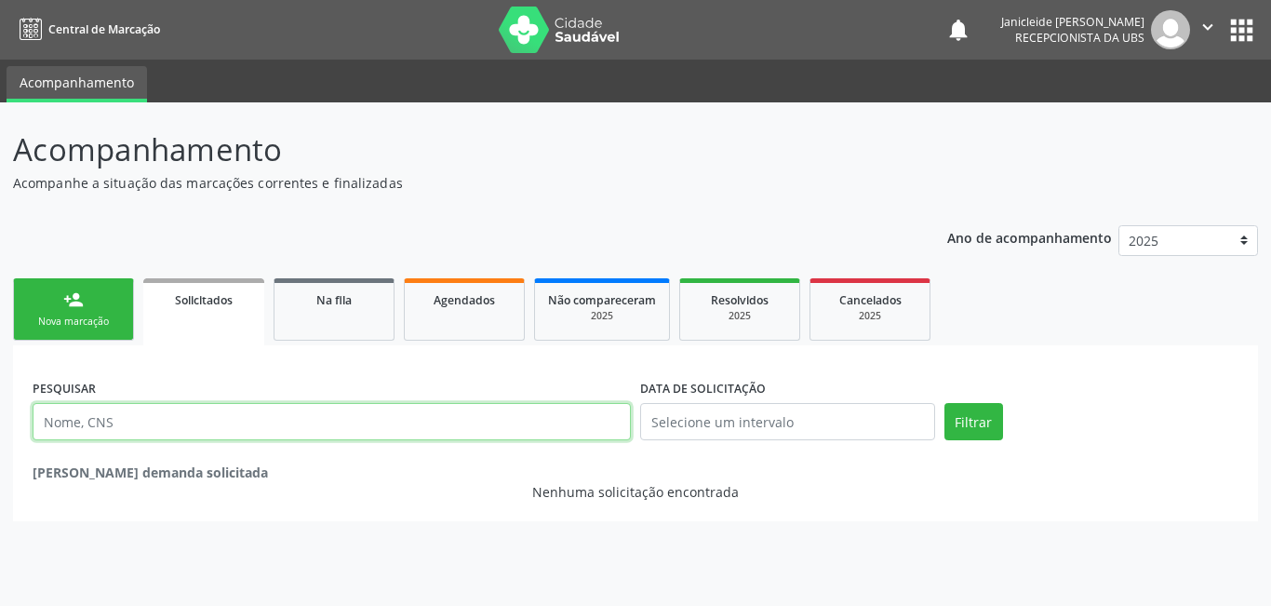
click at [246, 431] on input "text" at bounding box center [332, 421] width 598 height 37
type input "7048065"
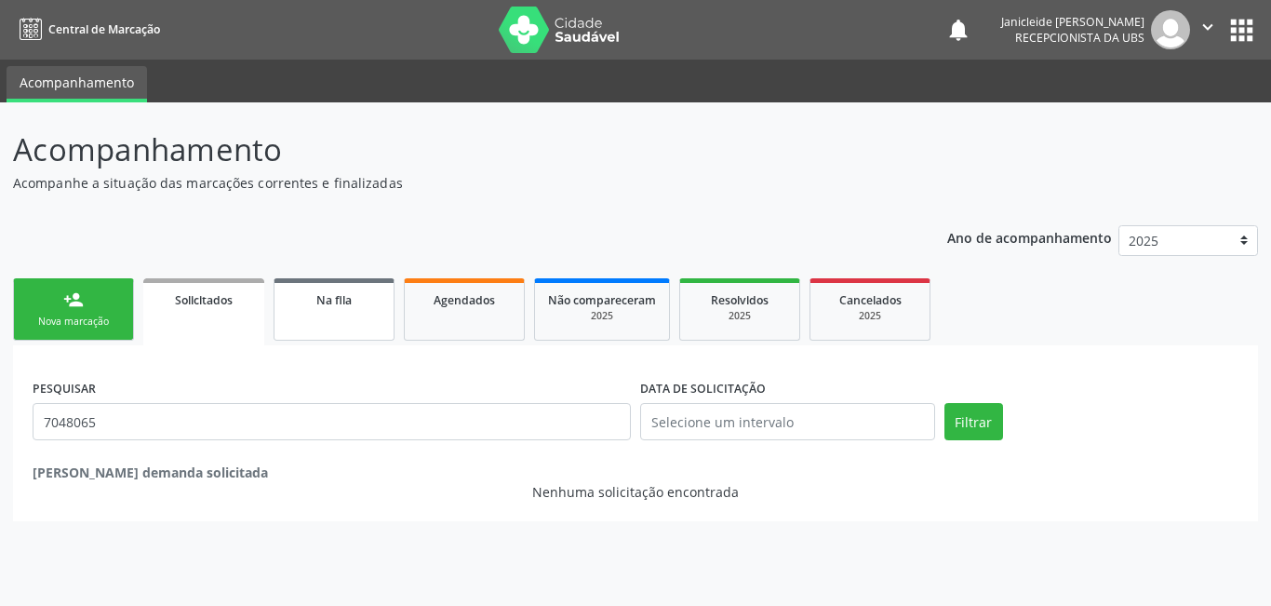
click at [330, 313] on link "Na fila" at bounding box center [334, 309] width 121 height 62
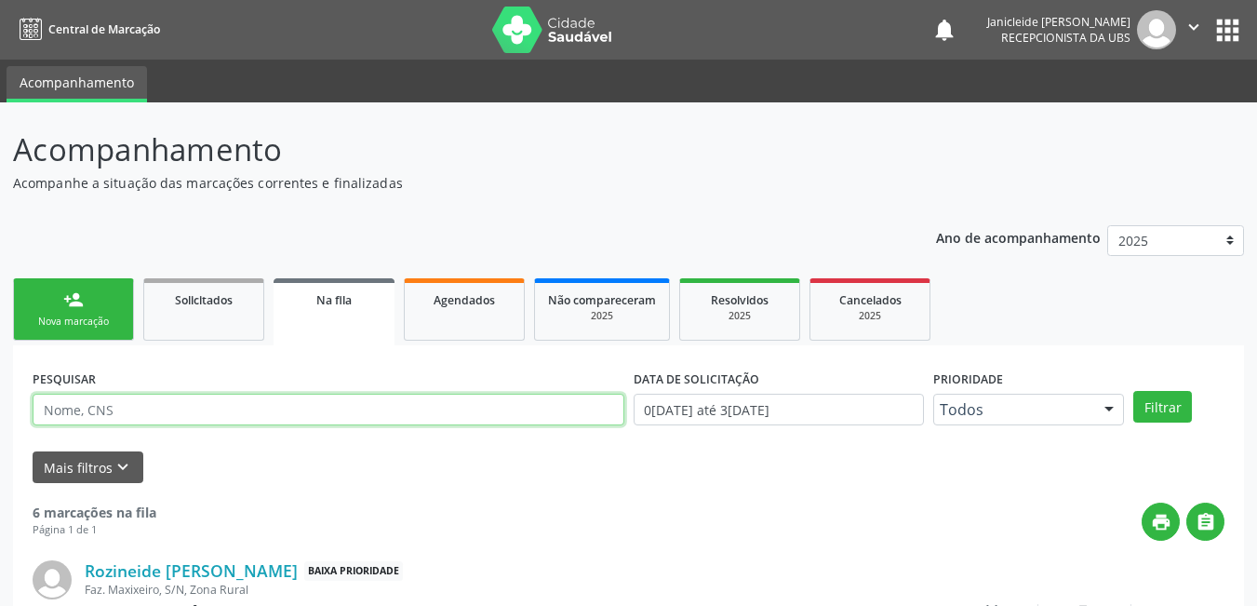
click at [180, 413] on input "text" at bounding box center [329, 410] width 592 height 32
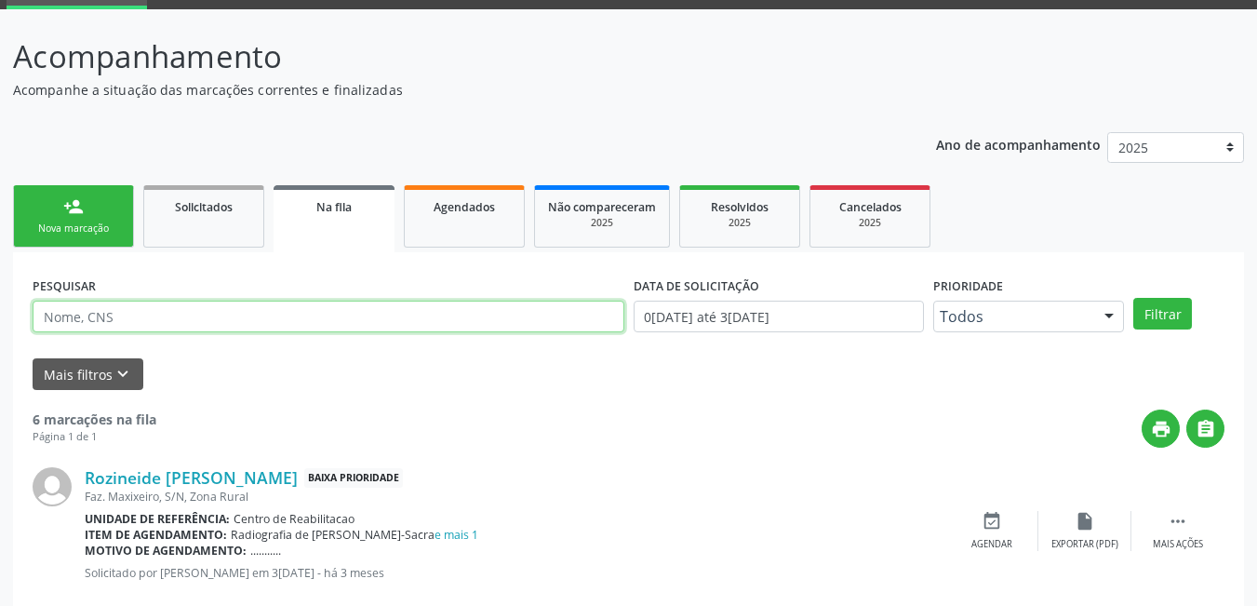
click at [126, 318] on input "text" at bounding box center [329, 316] width 592 height 32
type input "704808540438044"
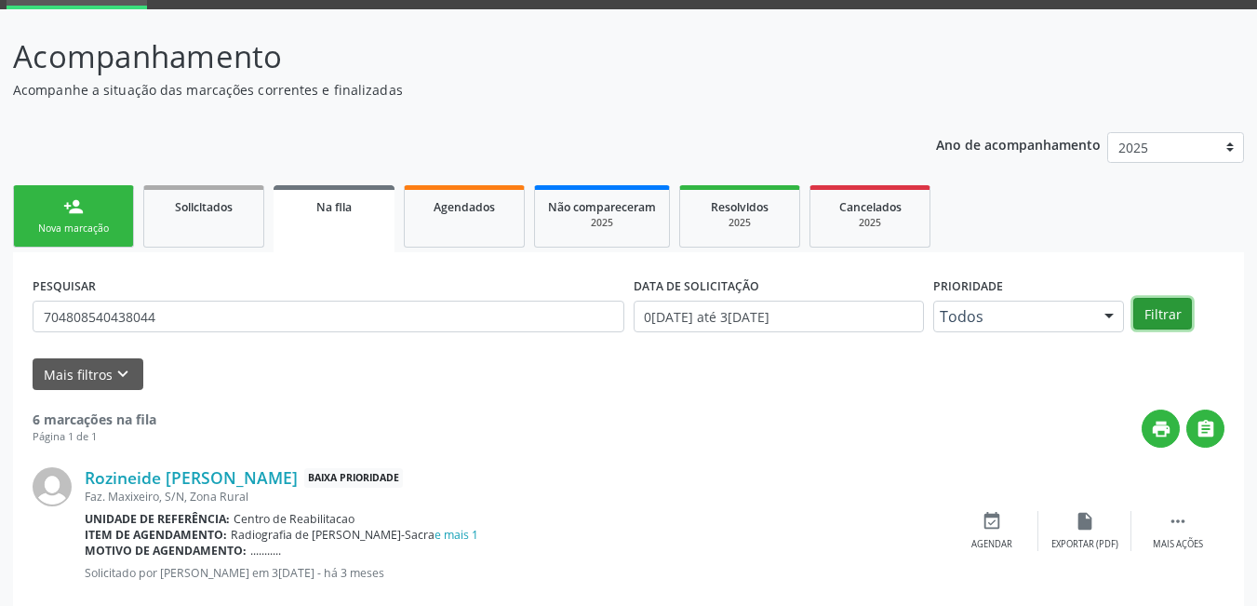
click at [1156, 313] on button "Filtrar" at bounding box center [1162, 314] width 59 height 32
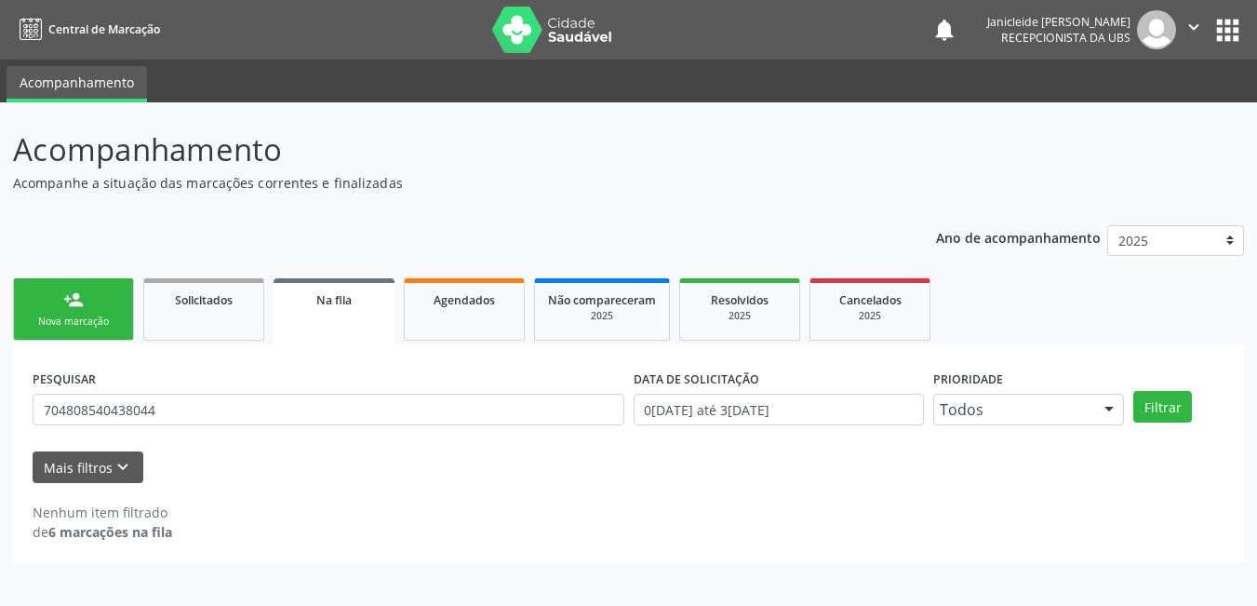
scroll to position [0, 0]
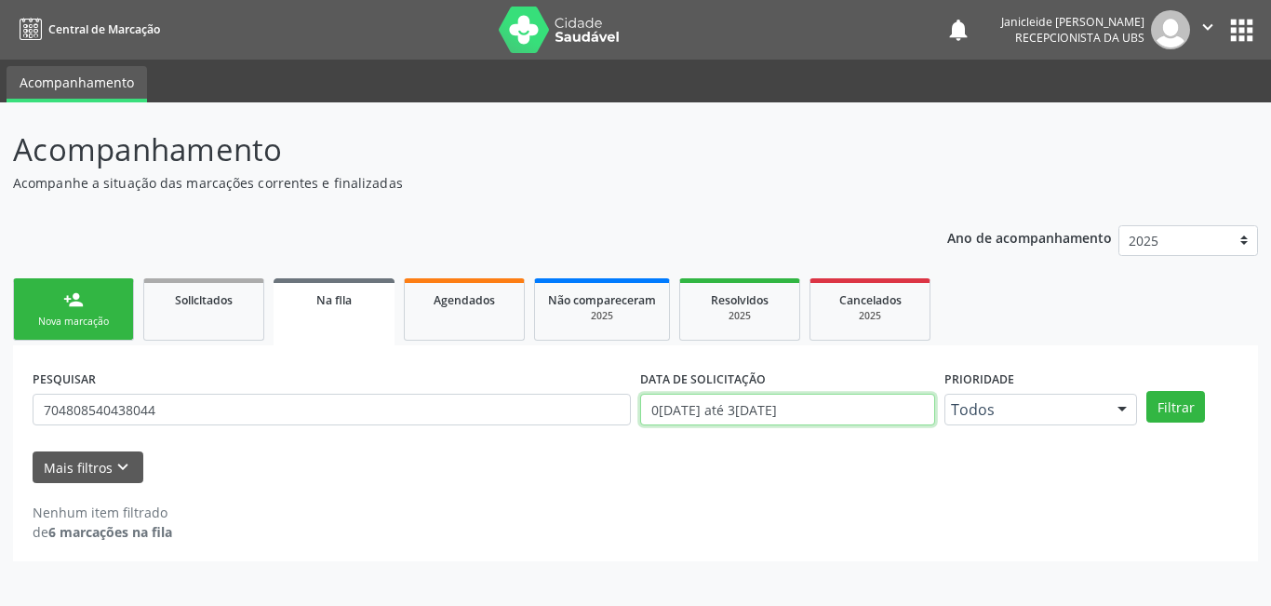
click at [801, 401] on input "0[DATE] até 3[DATE]" at bounding box center [787, 410] width 295 height 32
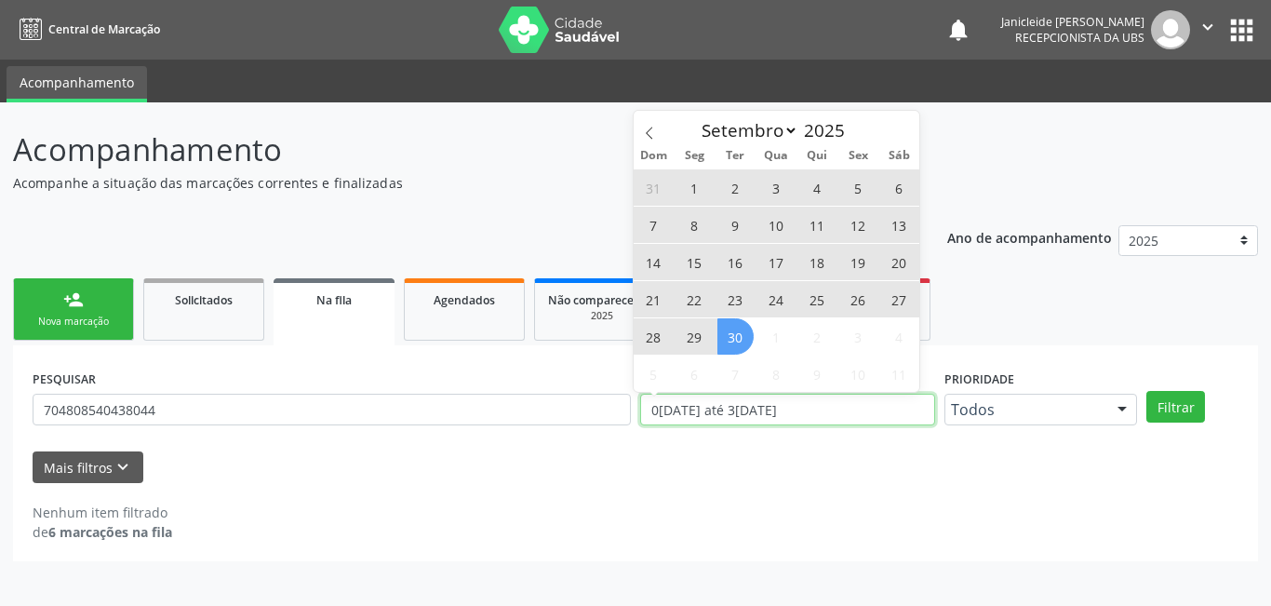
click at [844, 408] on input "0[DATE] até 3[DATE]" at bounding box center [787, 410] width 295 height 32
click at [841, 408] on input "0[DATE] até 3[DATE]" at bounding box center [787, 410] width 295 height 32
drag, startPoint x: 815, startPoint y: 411, endPoint x: 773, endPoint y: 453, distance: 59.2
click at [813, 413] on input "0[DATE] até 3[DATE]" at bounding box center [787, 410] width 295 height 32
click at [744, 514] on div "Nenhum item filtrado de 6 marcações na fila" at bounding box center [636, 521] width 1206 height 39
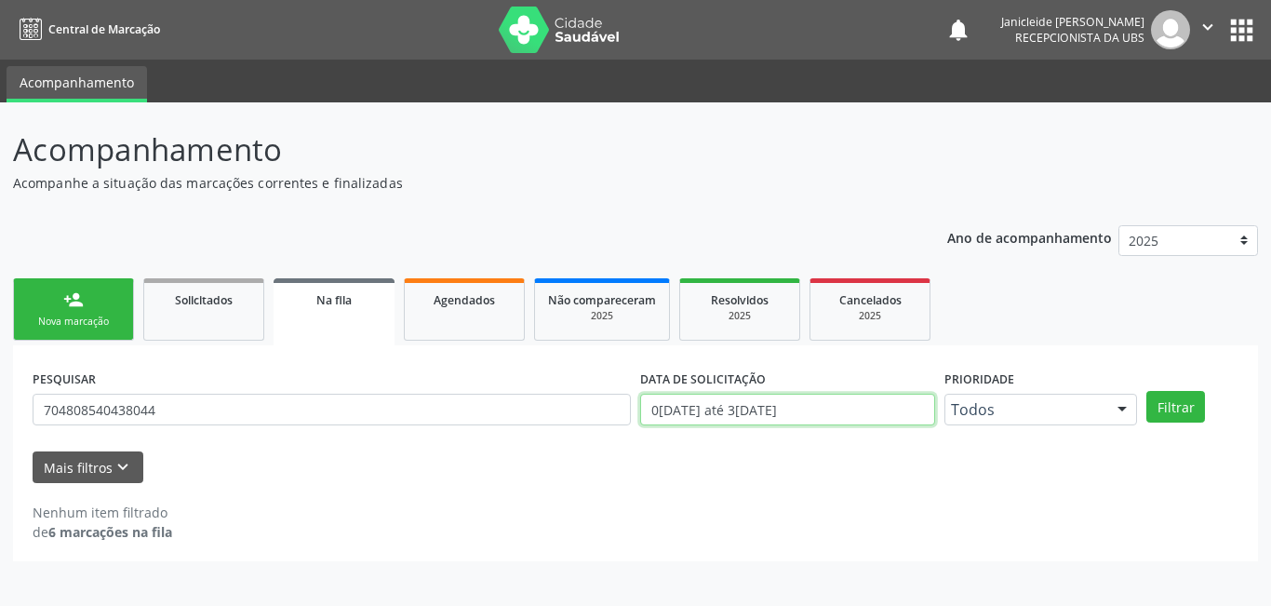
click at [825, 407] on input "0[DATE] até 3[DATE]" at bounding box center [787, 410] width 295 height 32
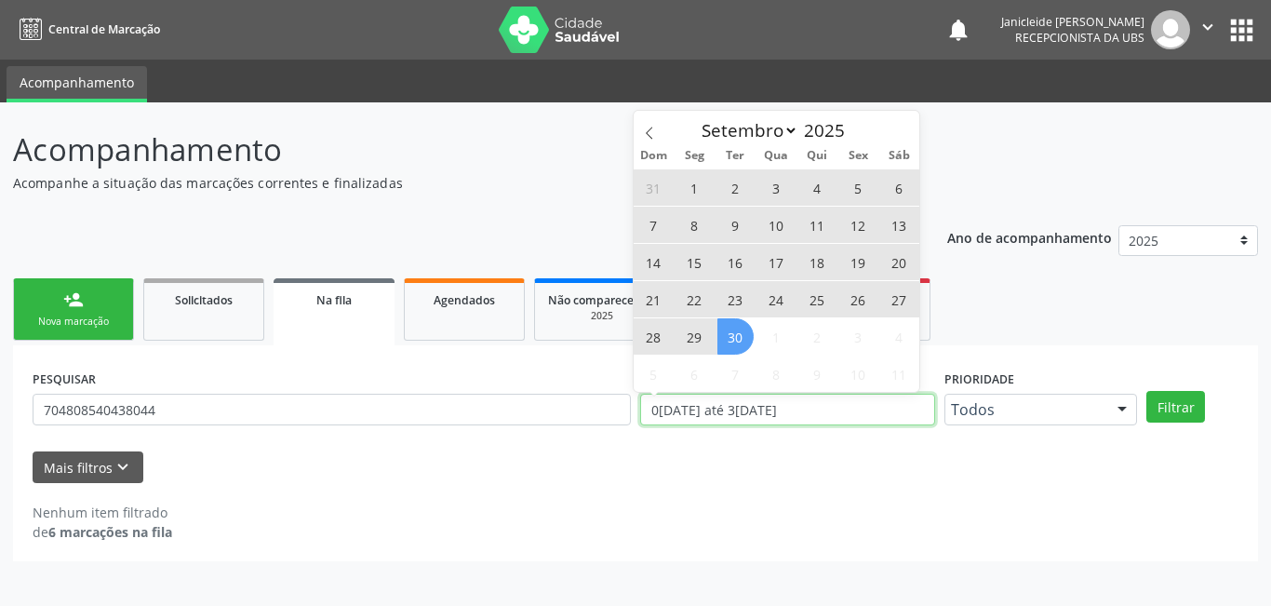
click at [825, 407] on input "0[DATE] até 3[DATE]" at bounding box center [787, 410] width 295 height 32
type input "2024"
select select "0"
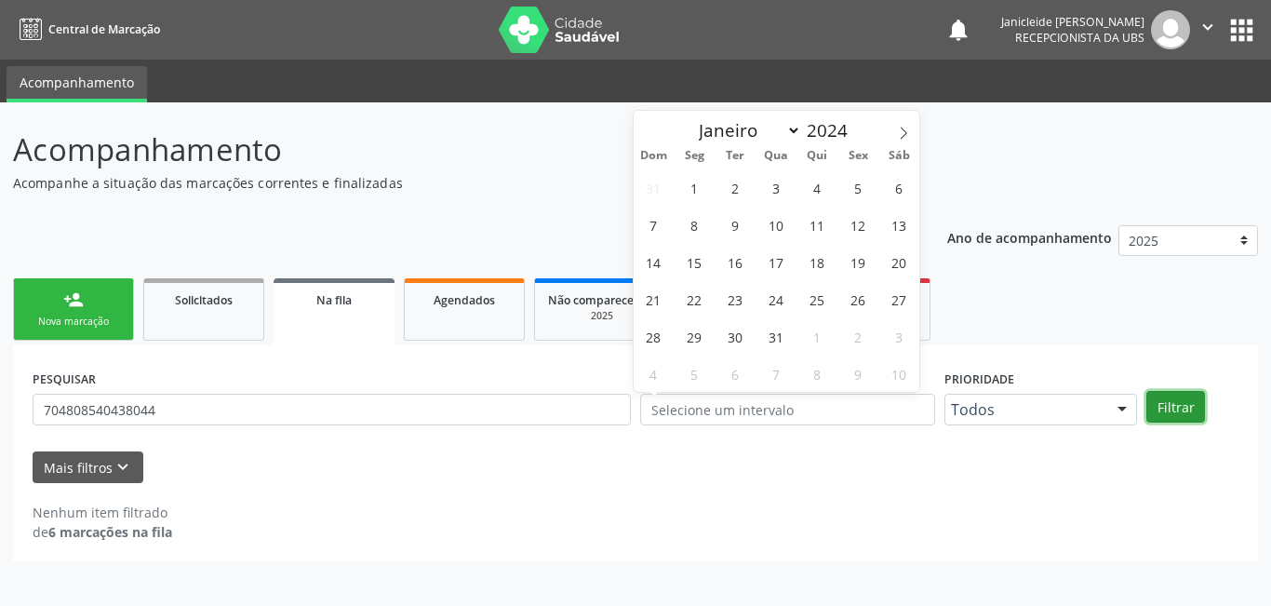
click at [1193, 413] on button "Filtrar" at bounding box center [1175, 407] width 59 height 32
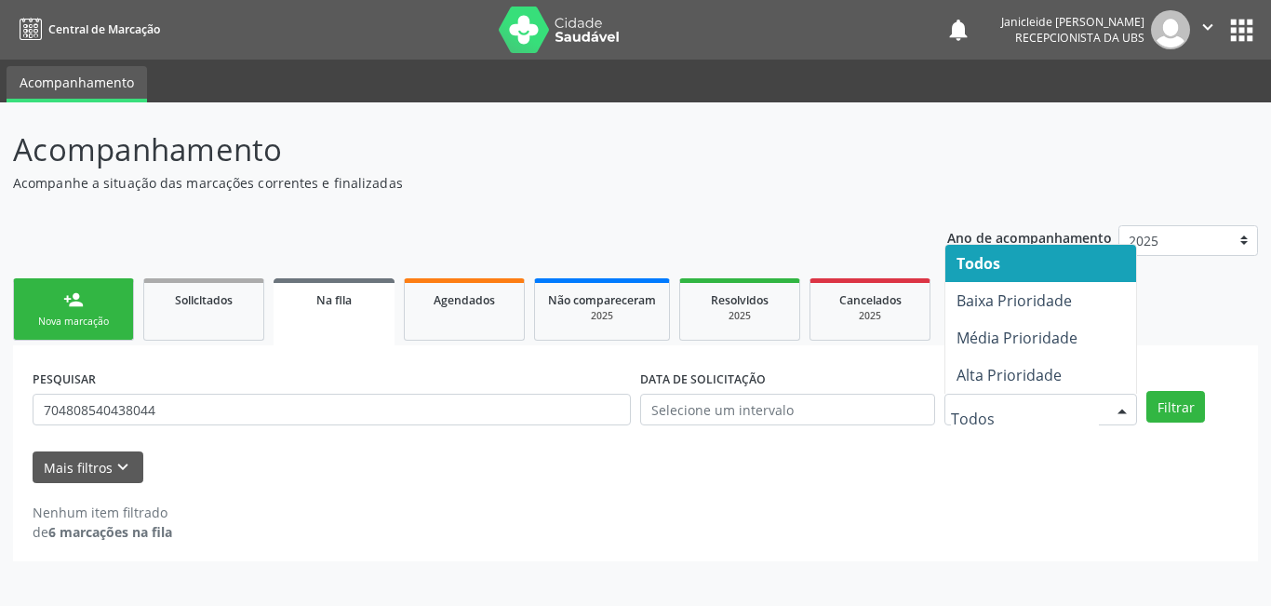
click at [1124, 416] on div at bounding box center [1122, 410] width 28 height 32
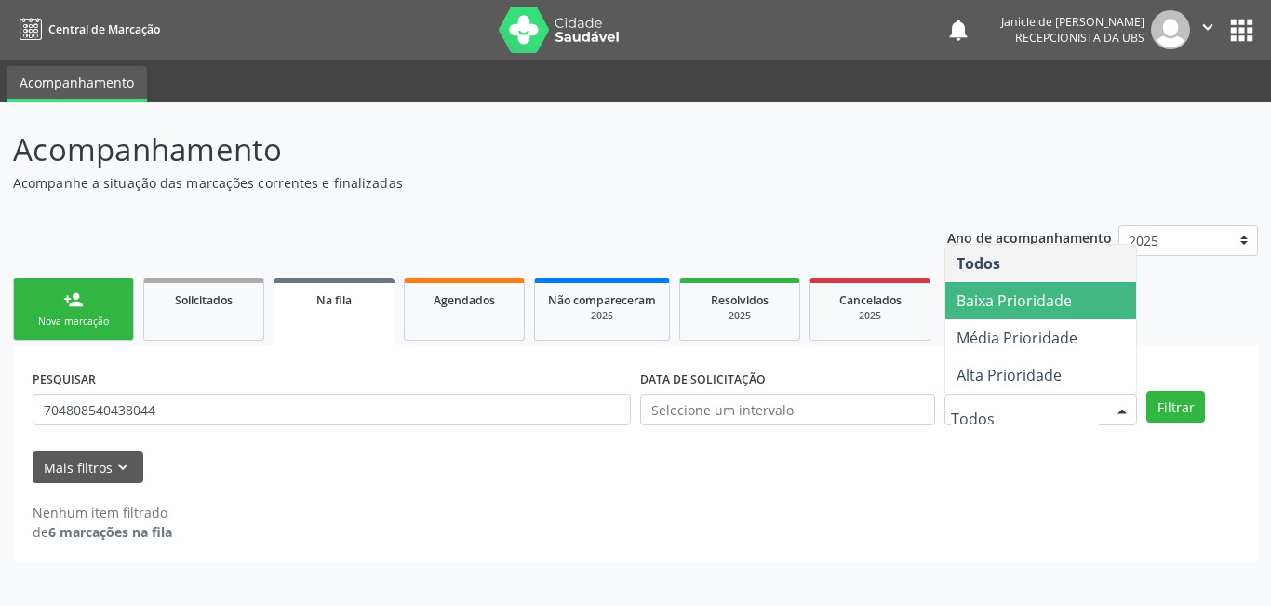
click at [1041, 314] on span "Baixa Prioridade" at bounding box center [1041, 300] width 192 height 37
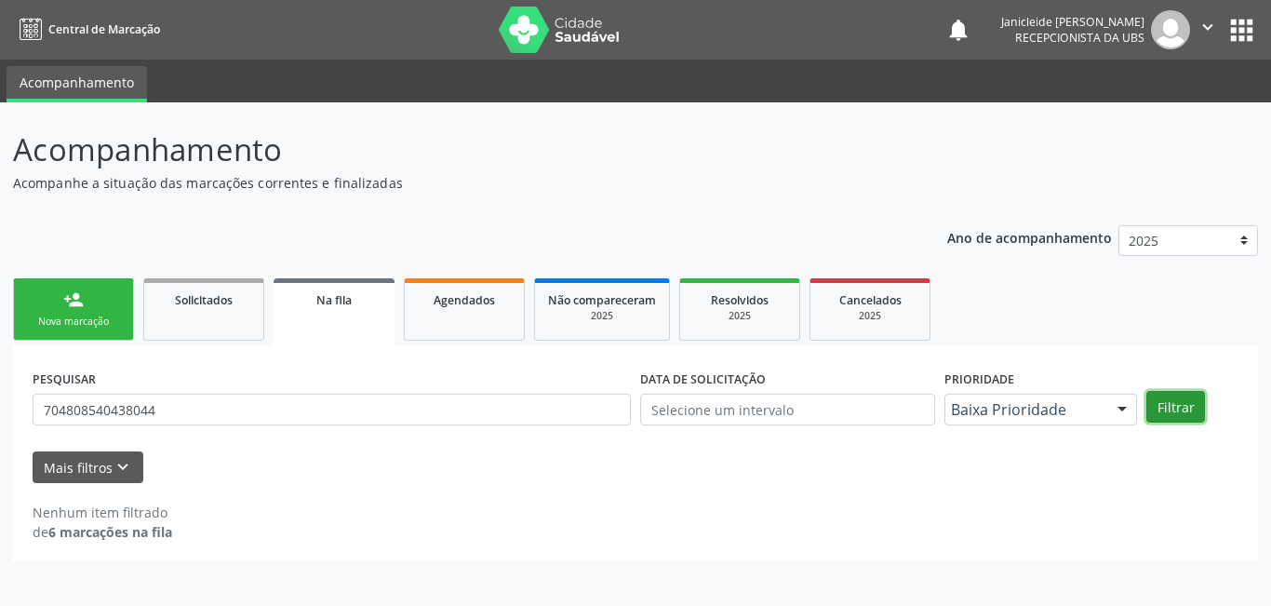
click at [1164, 407] on button "Filtrar" at bounding box center [1175, 407] width 59 height 32
click at [97, 305] on link "person_add Nova marcação" at bounding box center [73, 309] width 121 height 62
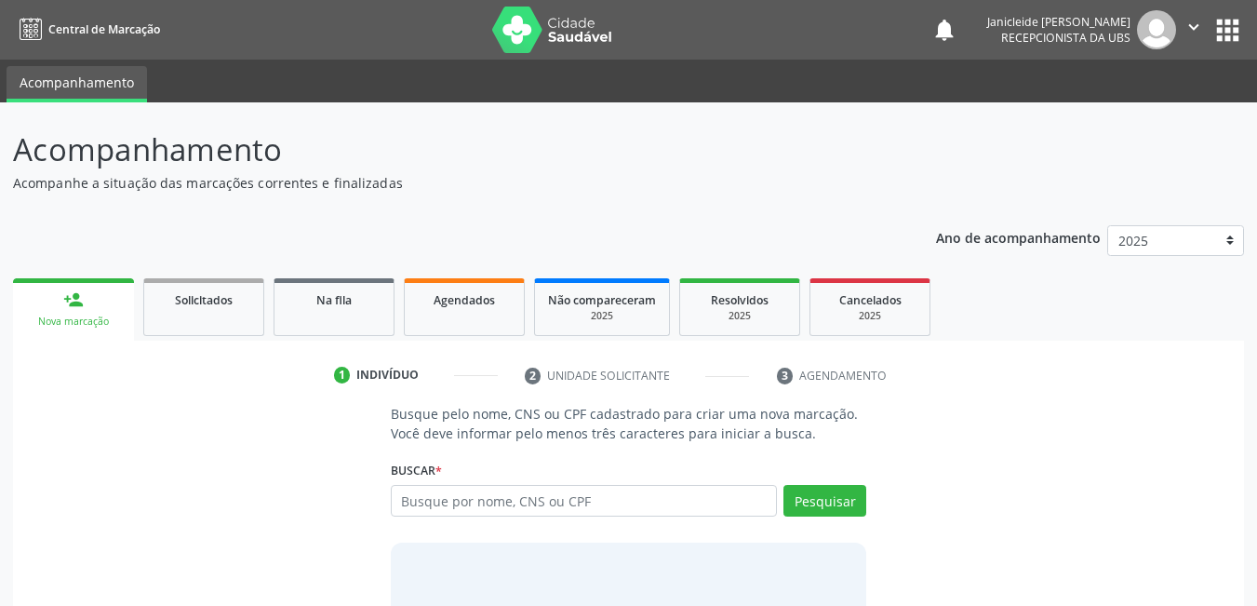
click at [554, 483] on div "Buscar * Busque por nome, CNS ou CPF Nenhum resultado encontrado para: " " Digi…" at bounding box center [629, 492] width 476 height 73
click at [554, 487] on input "text" at bounding box center [584, 501] width 387 height 32
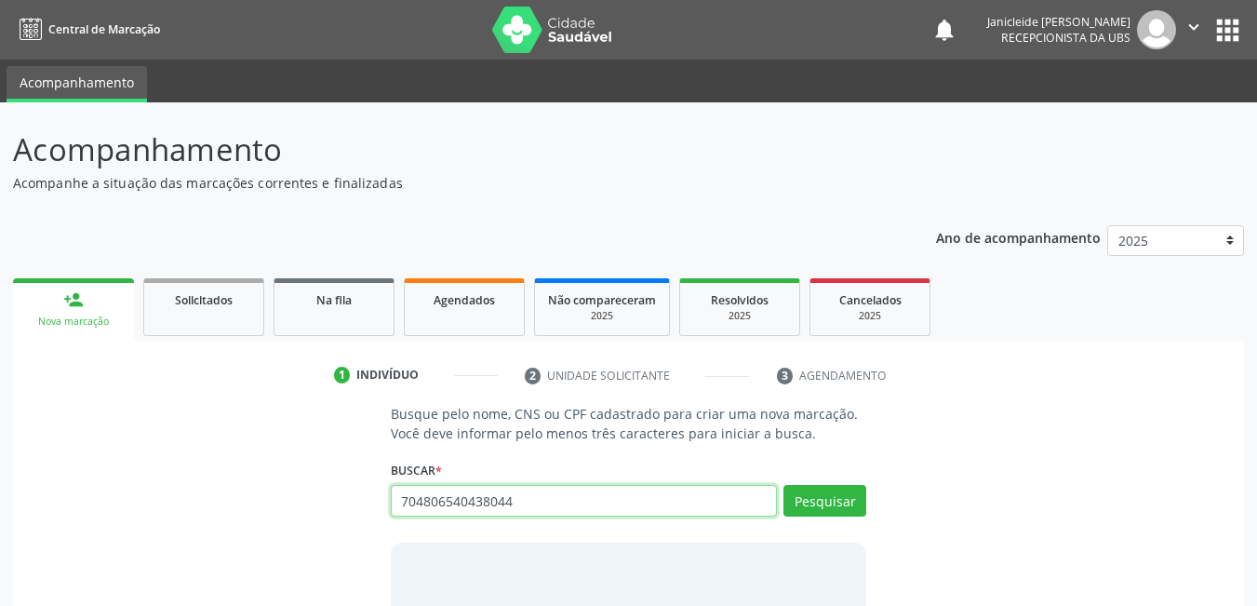
type input "704806540438044"
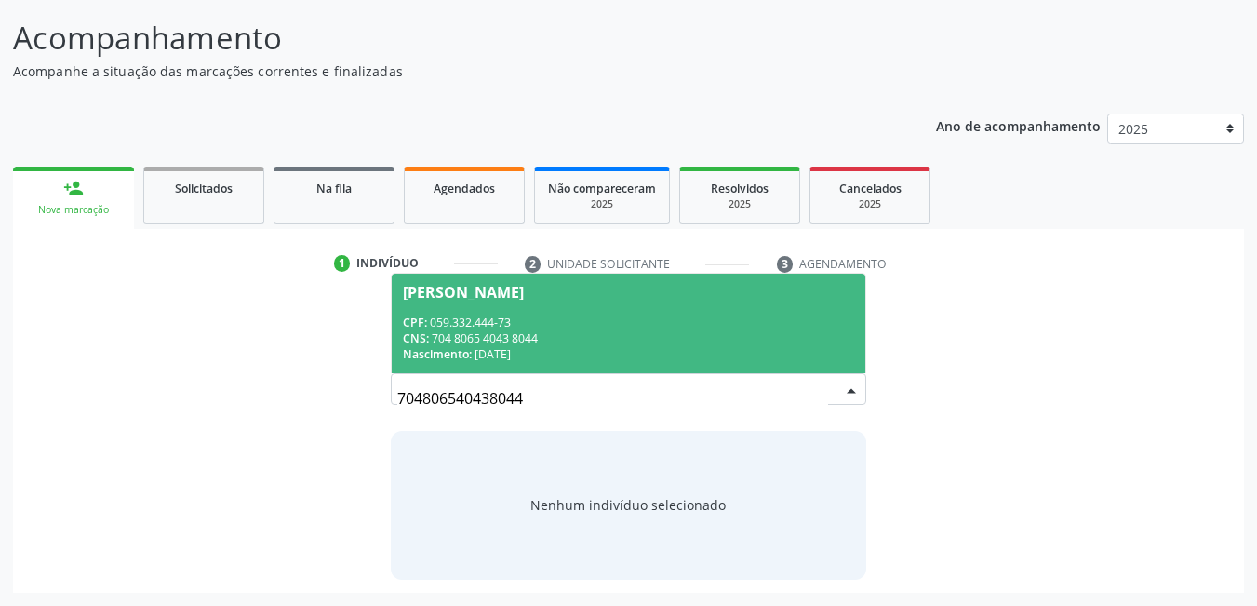
click at [514, 331] on div "CNS: 704 8065 4043 8044" at bounding box center [629, 338] width 452 height 16
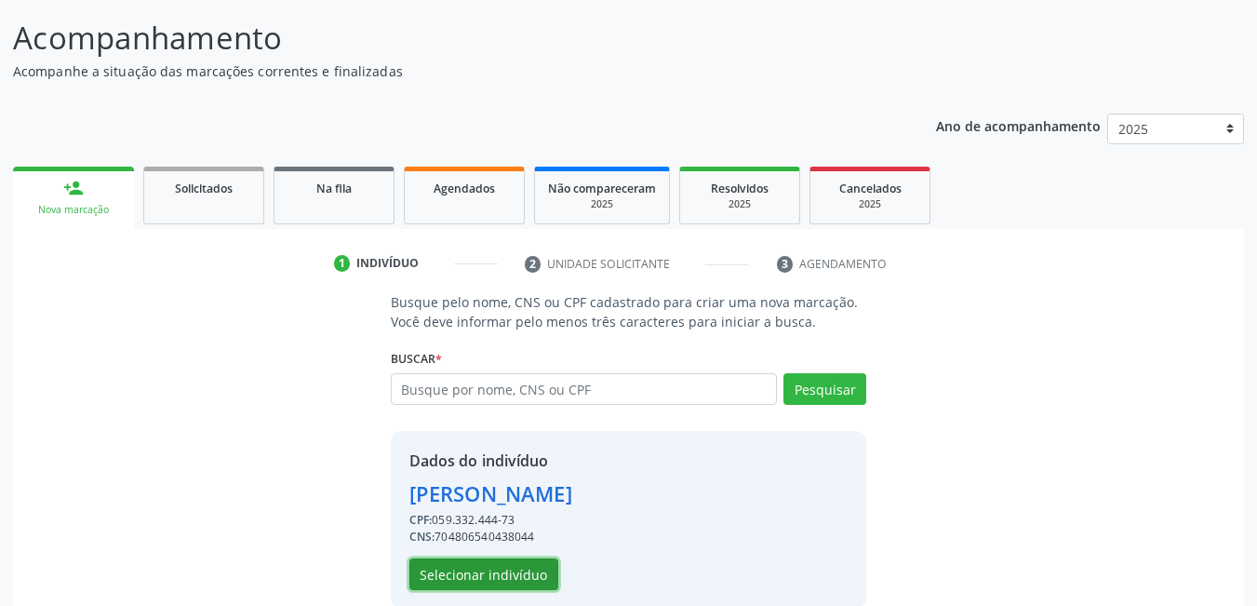
click at [508, 569] on button "Selecionar indivíduo" at bounding box center [483, 574] width 149 height 32
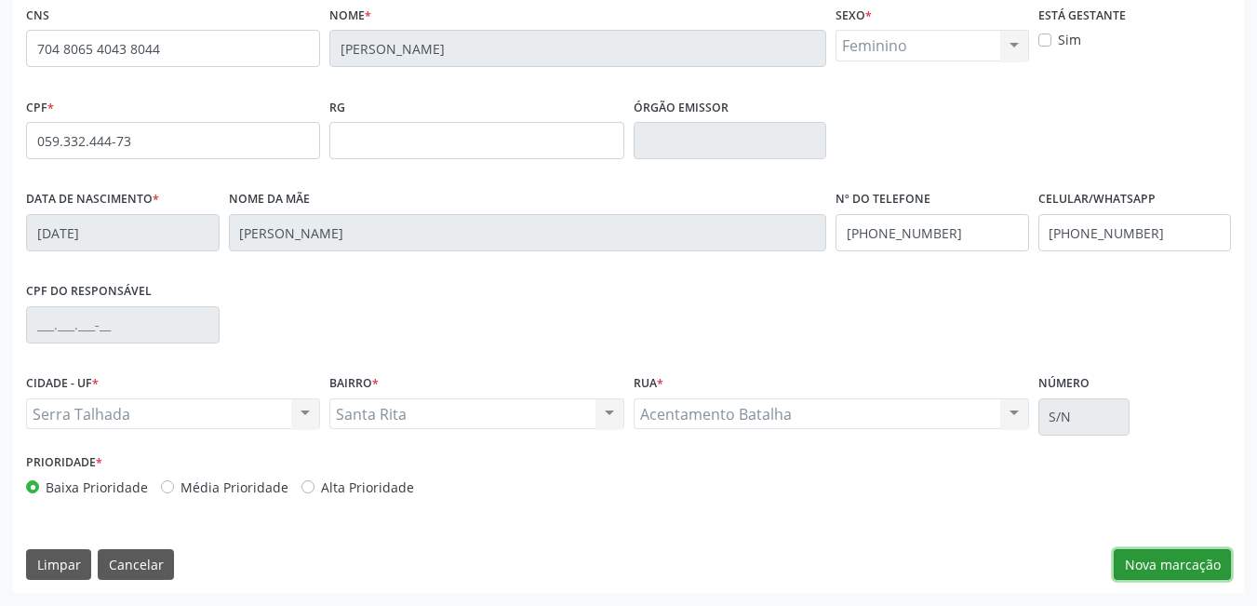
click at [1160, 567] on button "Nova marcação" at bounding box center [1172, 565] width 117 height 32
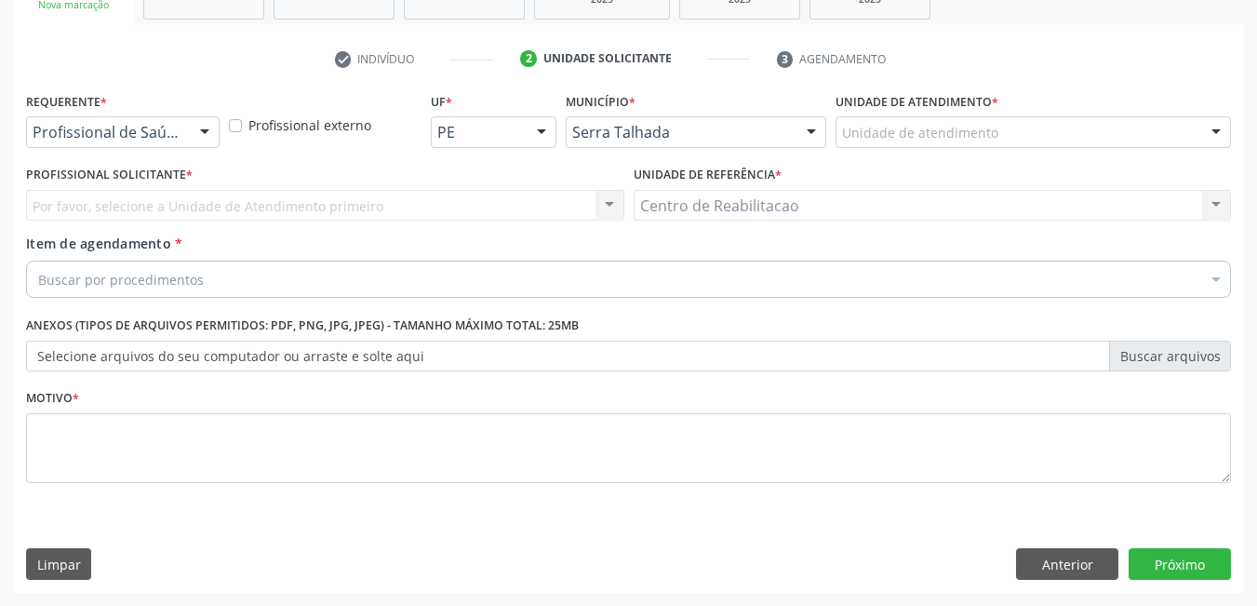
scroll to position [316, 0]
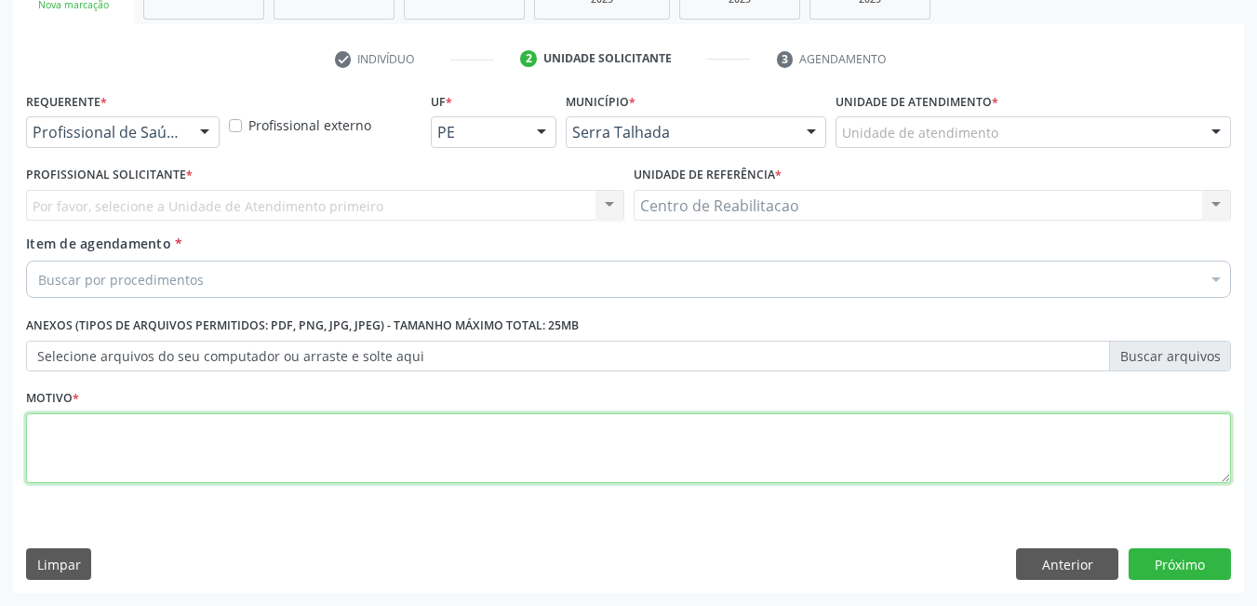
click at [429, 414] on textarea at bounding box center [628, 448] width 1205 height 71
type textarea "*"
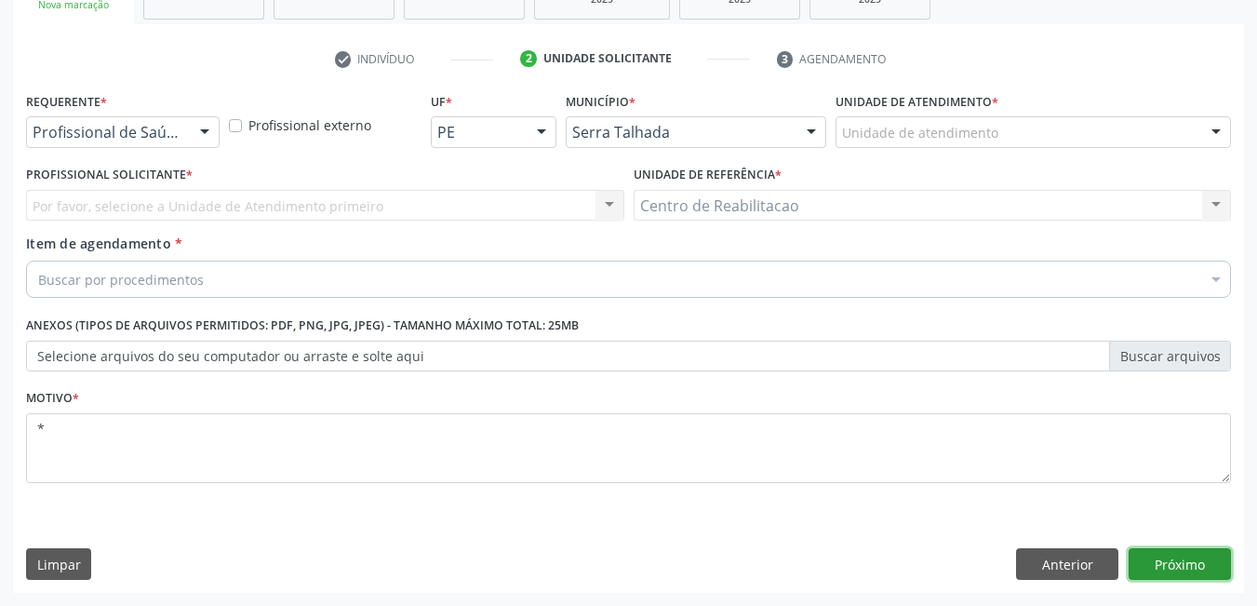
click at [1158, 557] on button "Próximo" at bounding box center [1179, 564] width 102 height 32
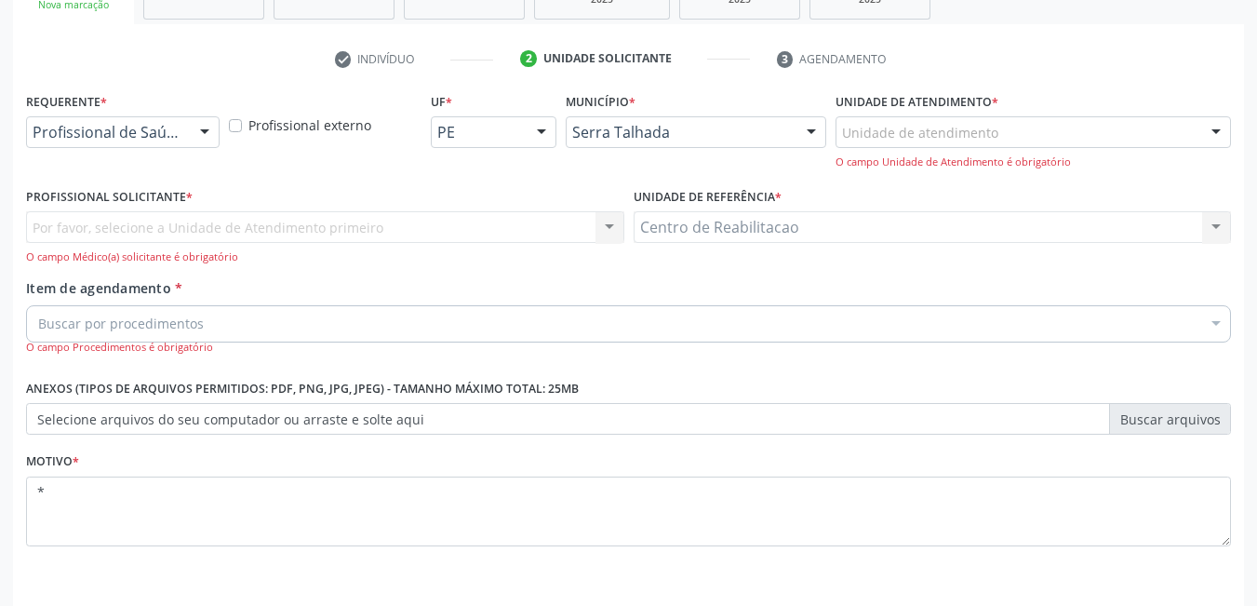
click at [186, 125] on div "Profissional de Saúde Profissional de Saúde Paciente Nenhum resultado encontrad…" at bounding box center [123, 132] width 194 height 32
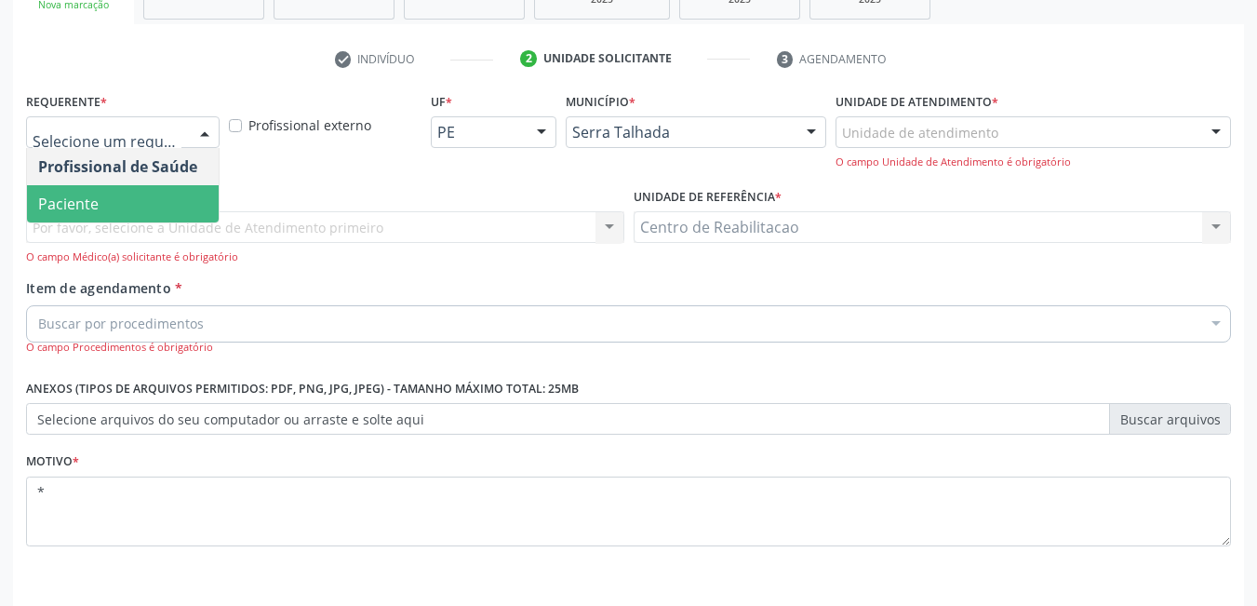
click at [165, 192] on span "Paciente" at bounding box center [123, 203] width 192 height 37
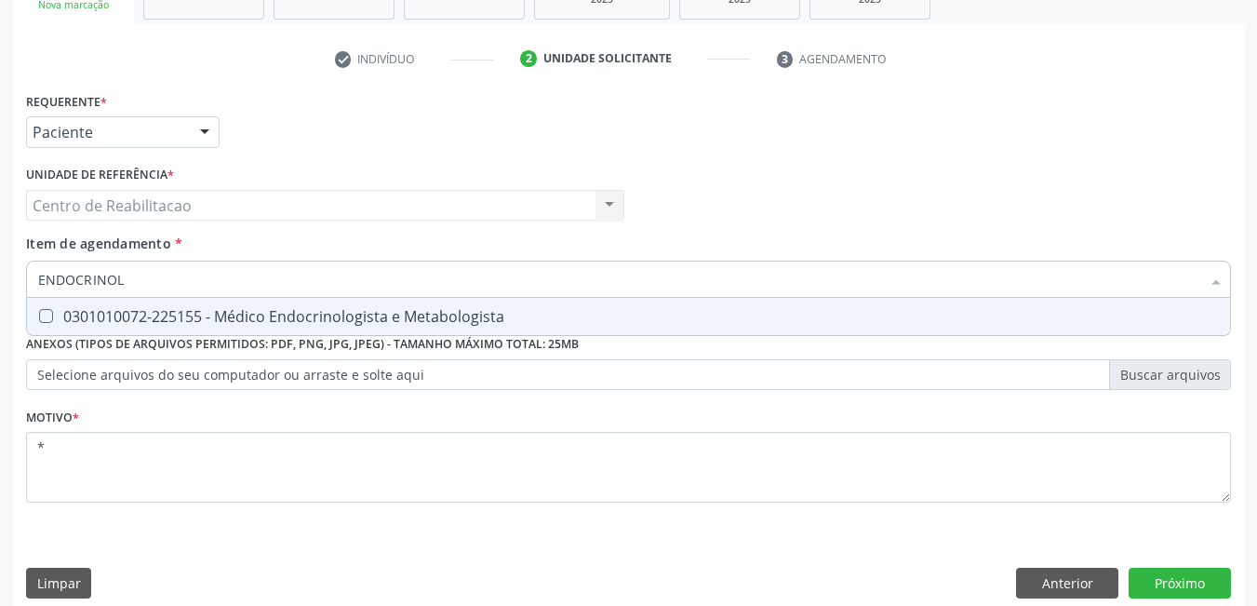
type input "ENDOCRINOLO"
click at [37, 323] on div at bounding box center [34, 316] width 14 height 15
checkbox Metabologista "true"
click at [1195, 584] on button "Próximo" at bounding box center [1179, 583] width 102 height 32
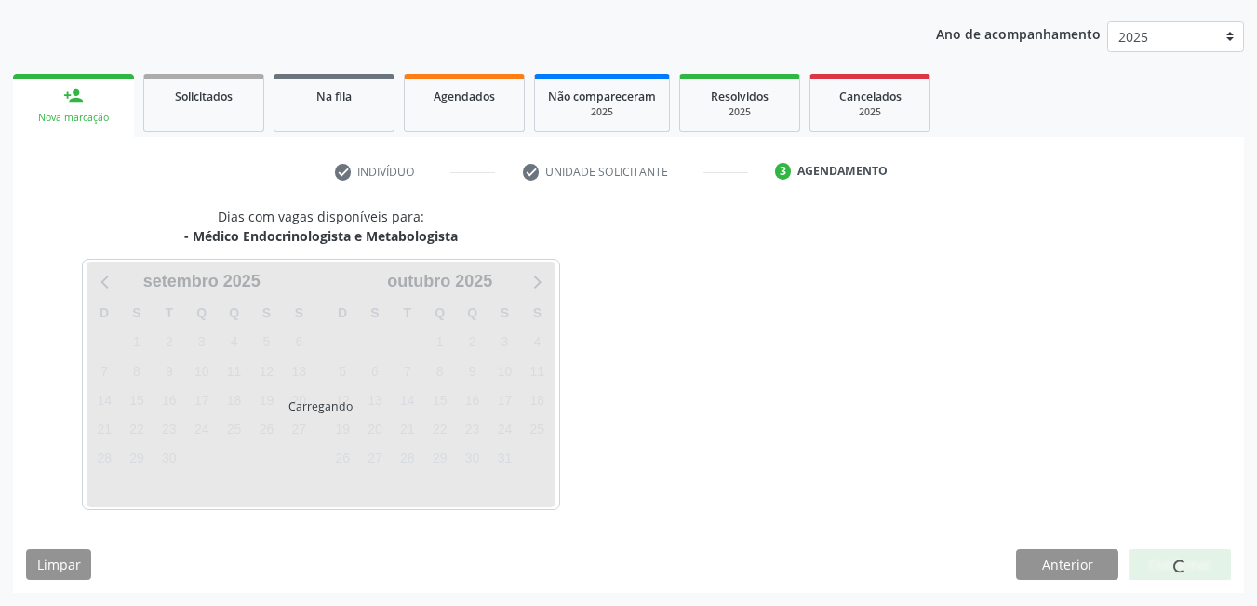
scroll to position [204, 0]
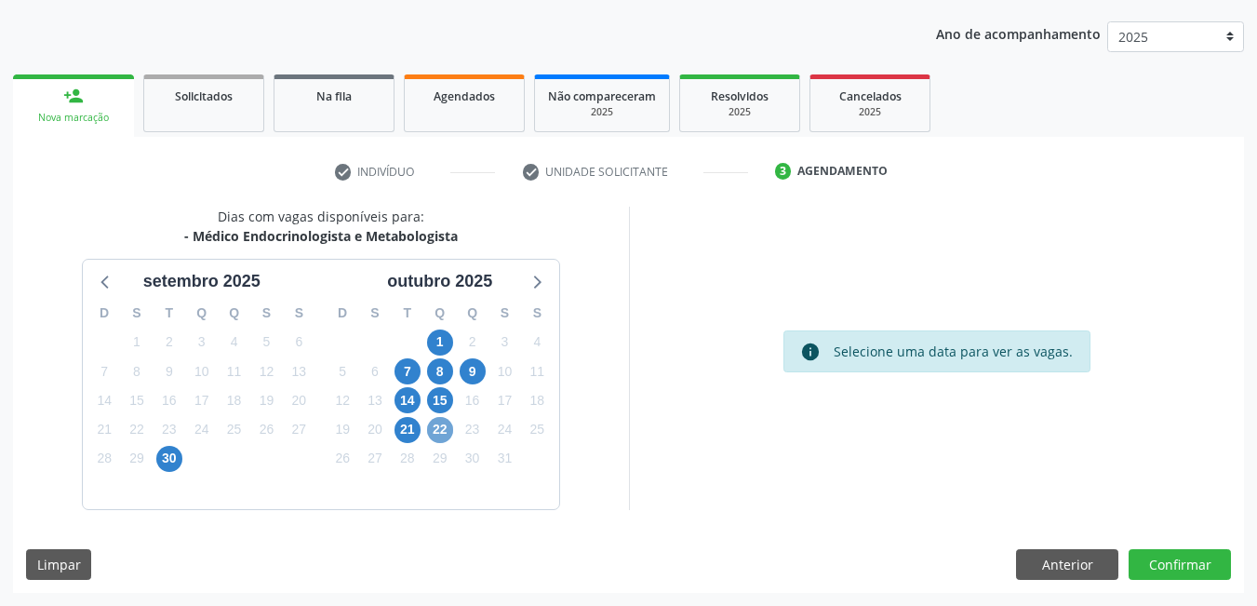
click at [439, 431] on span "22" at bounding box center [440, 430] width 26 height 26
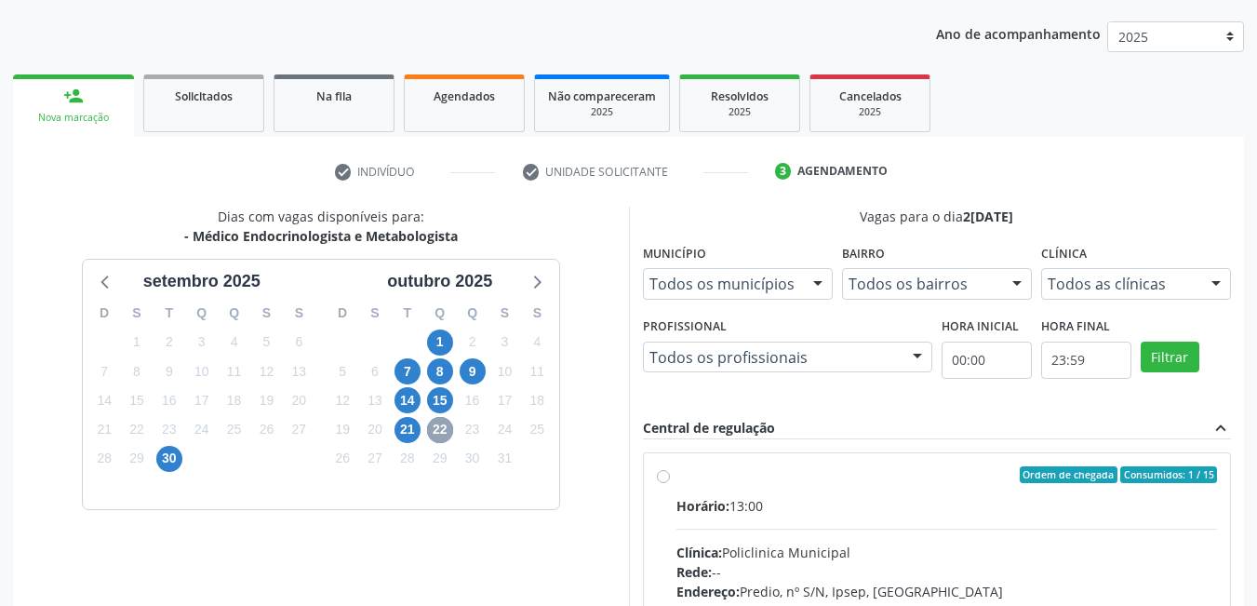
scroll to position [297, 0]
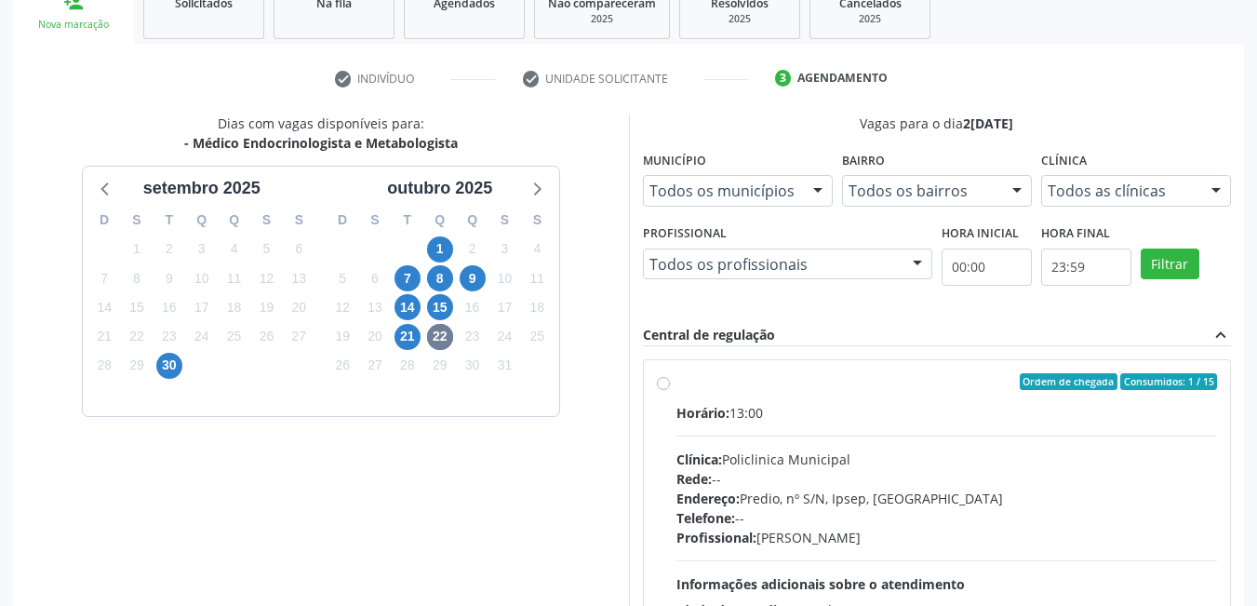
click at [676, 384] on label "Ordem de chegada Consumidos: 1 / 15 Horário: 13:00 Clínica: Policlinica Municip…" at bounding box center [946, 516] width 541 height 286
click at [663, 384] on input "Ordem de chegada Consumidos: 1 / 15 Horário: 13:00 Clínica: Policlinica Municip…" at bounding box center [663, 381] width 13 height 17
radio input "true"
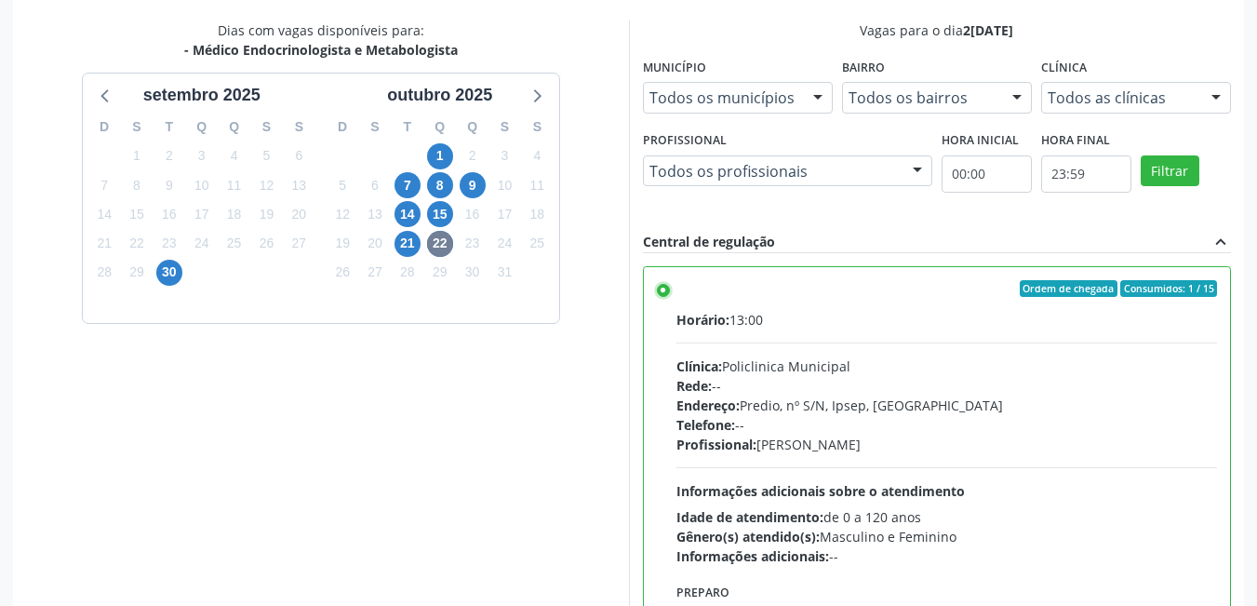
scroll to position [506, 0]
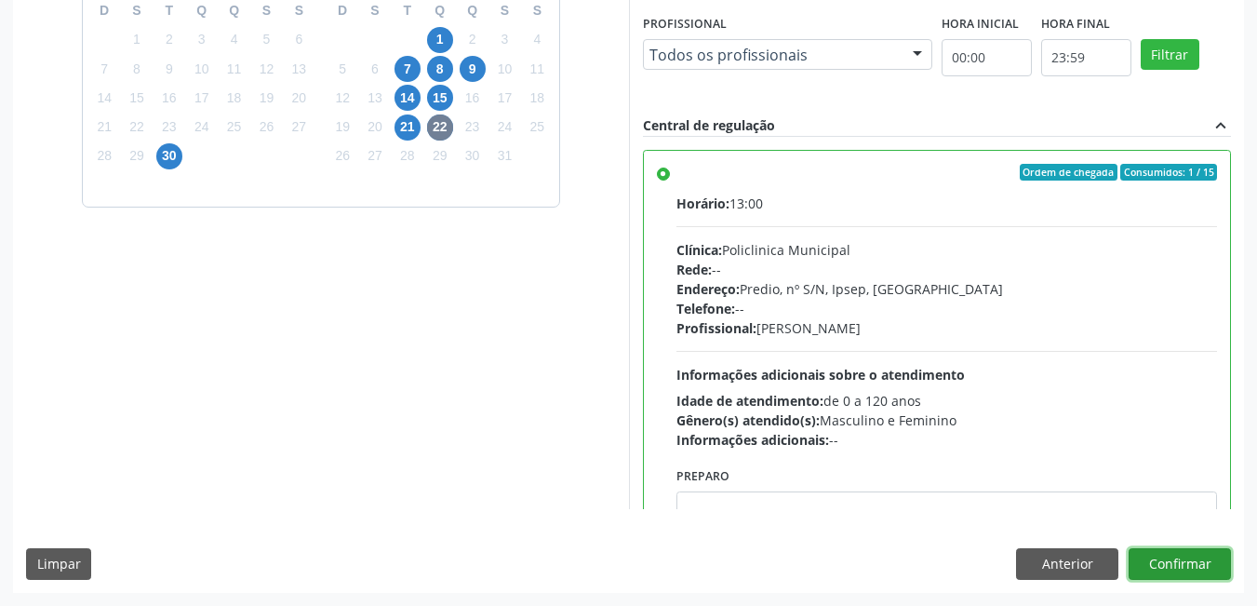
click at [1194, 561] on button "Confirmar" at bounding box center [1179, 564] width 102 height 32
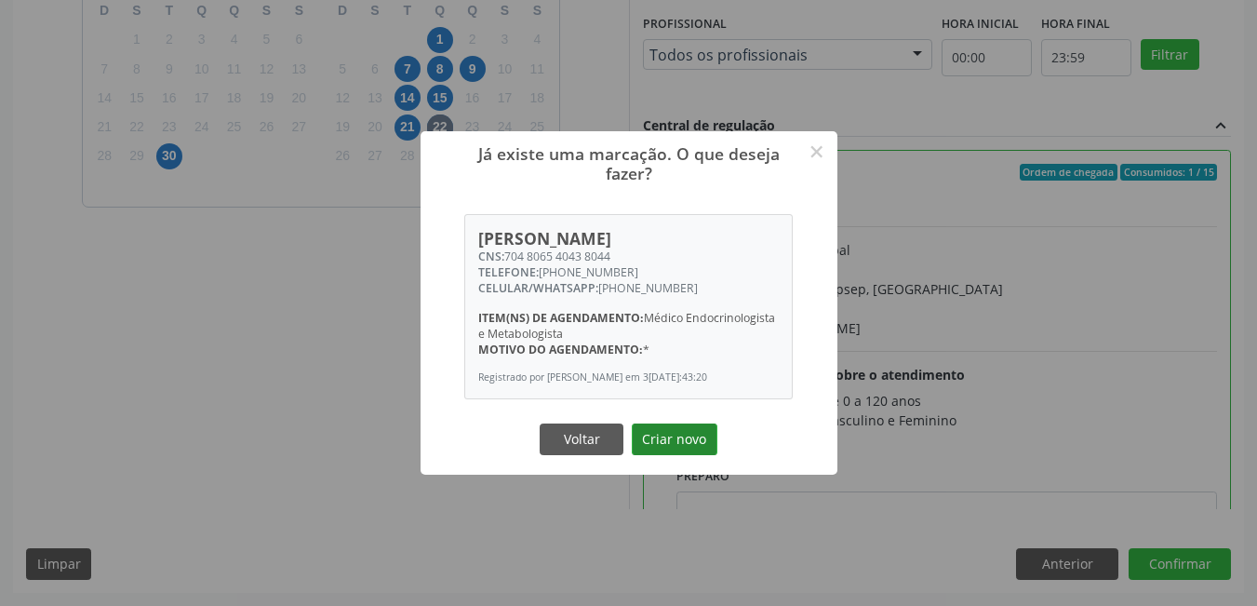
click at [682, 448] on button "Criar novo" at bounding box center [675, 439] width 86 height 32
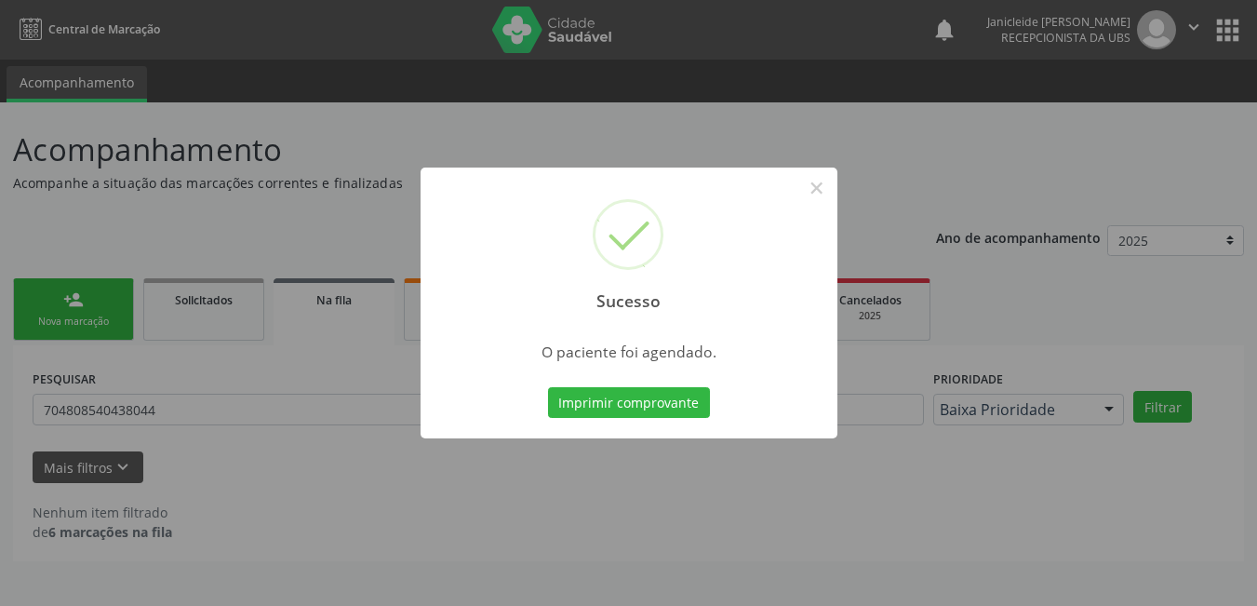
scroll to position [0, 0]
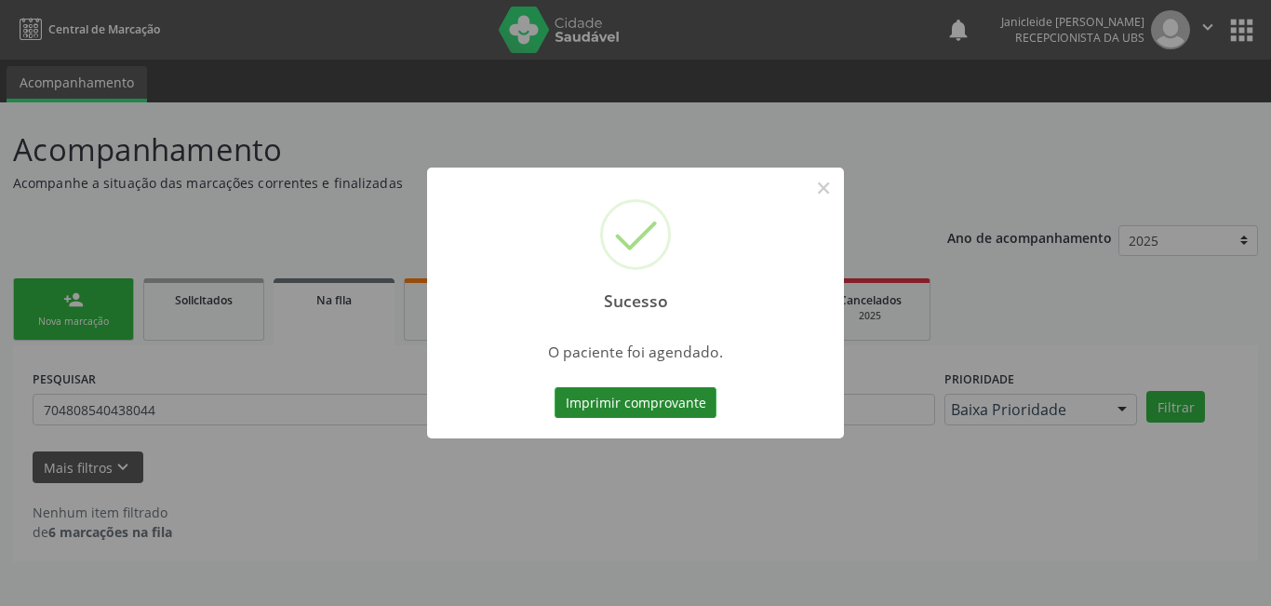
click at [657, 406] on button "Imprimir comprovante" at bounding box center [635, 403] width 162 height 32
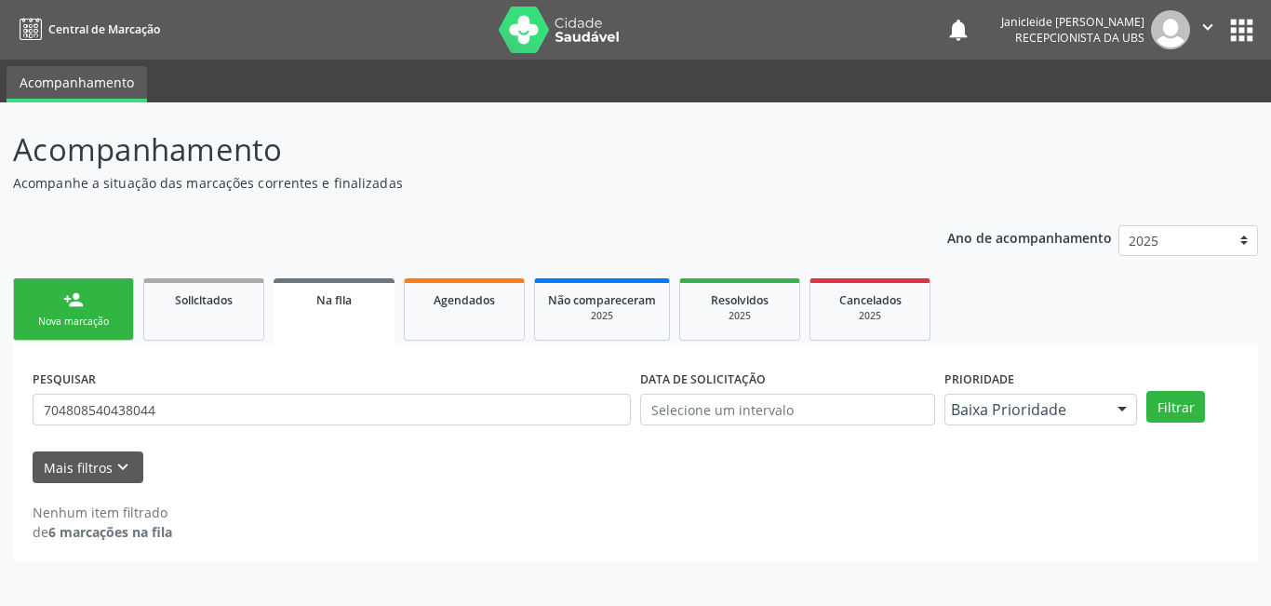
click at [48, 311] on link "person_add Nova marcação" at bounding box center [73, 309] width 121 height 62
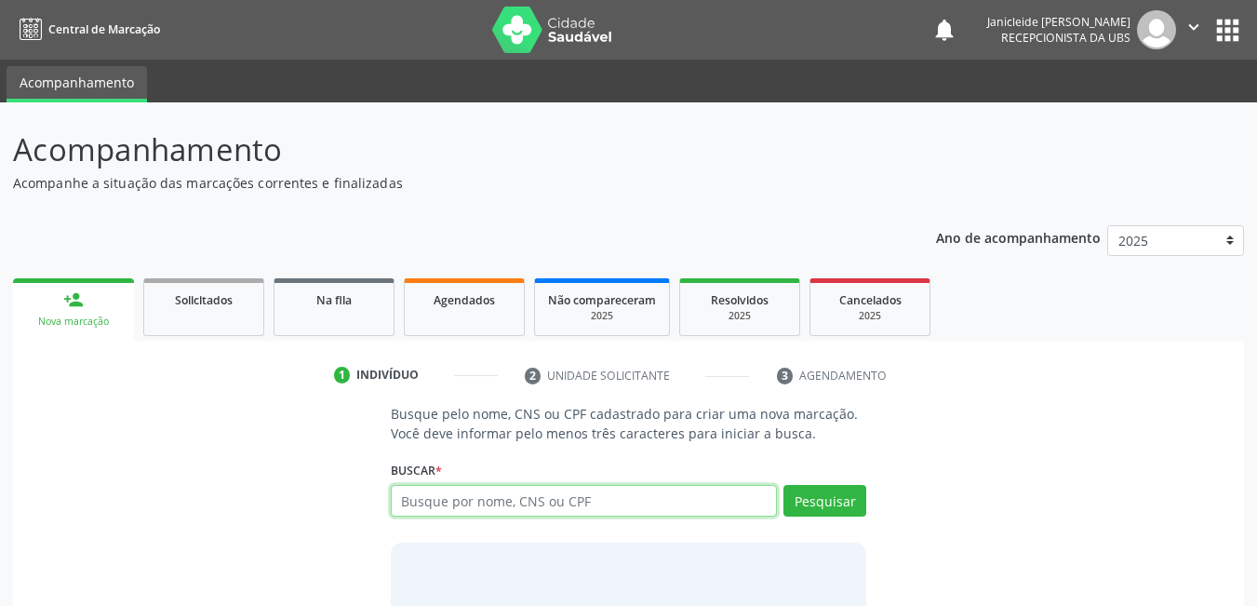
click at [474, 506] on input "text" at bounding box center [584, 501] width 387 height 32
click at [507, 507] on input "text" at bounding box center [584, 501] width 387 height 32
type input "[PERSON_NAME]"
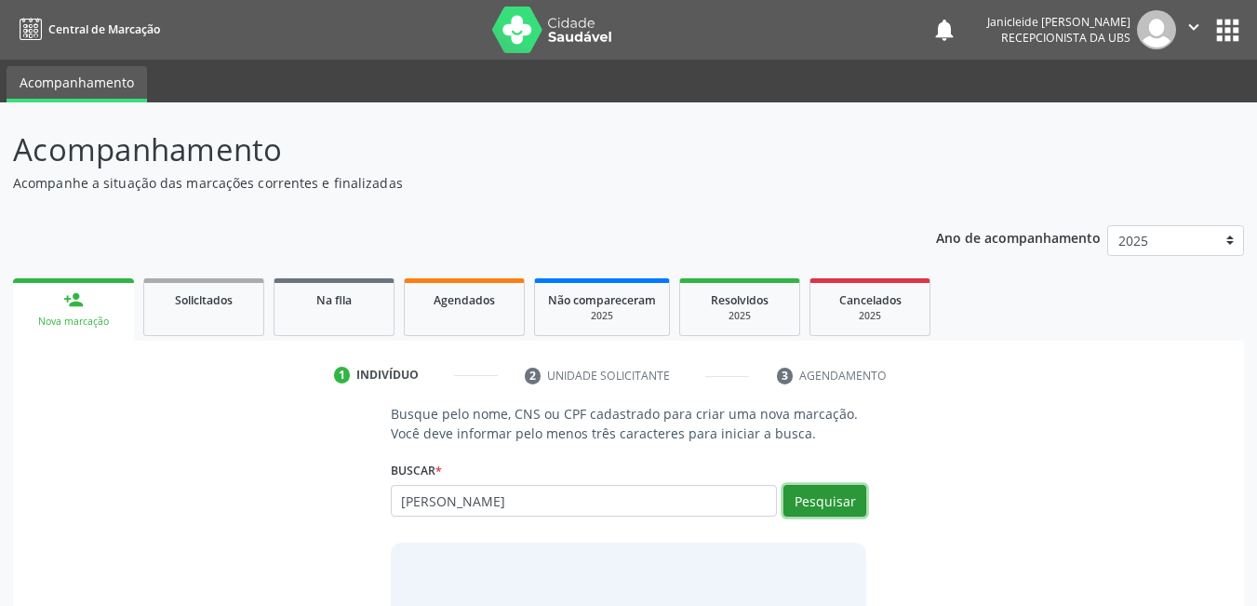
click at [840, 497] on button "Pesquisar" at bounding box center [824, 501] width 83 height 32
type input "[PERSON_NAME]"
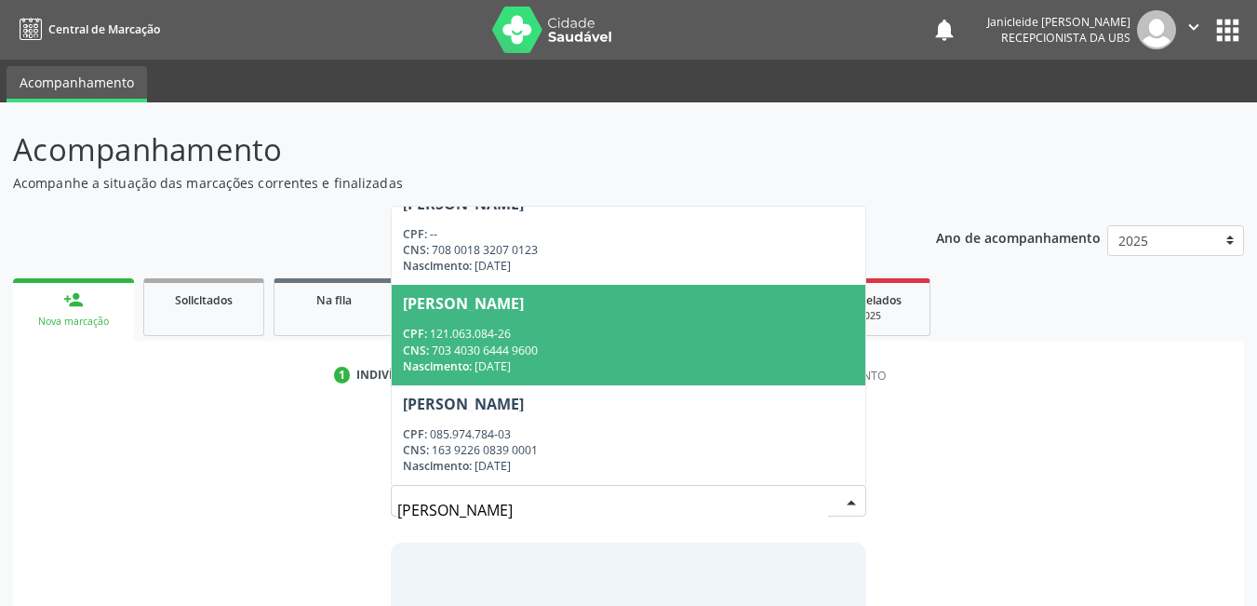
scroll to position [1128, 0]
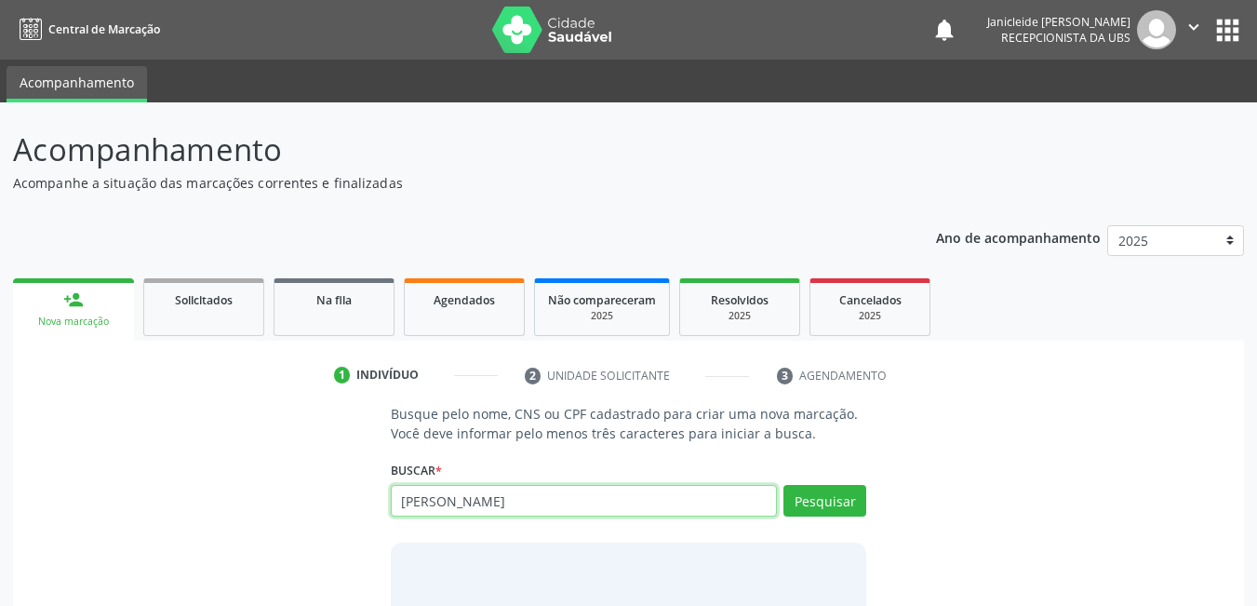
click at [710, 491] on input "[PERSON_NAME]" at bounding box center [584, 501] width 387 height 32
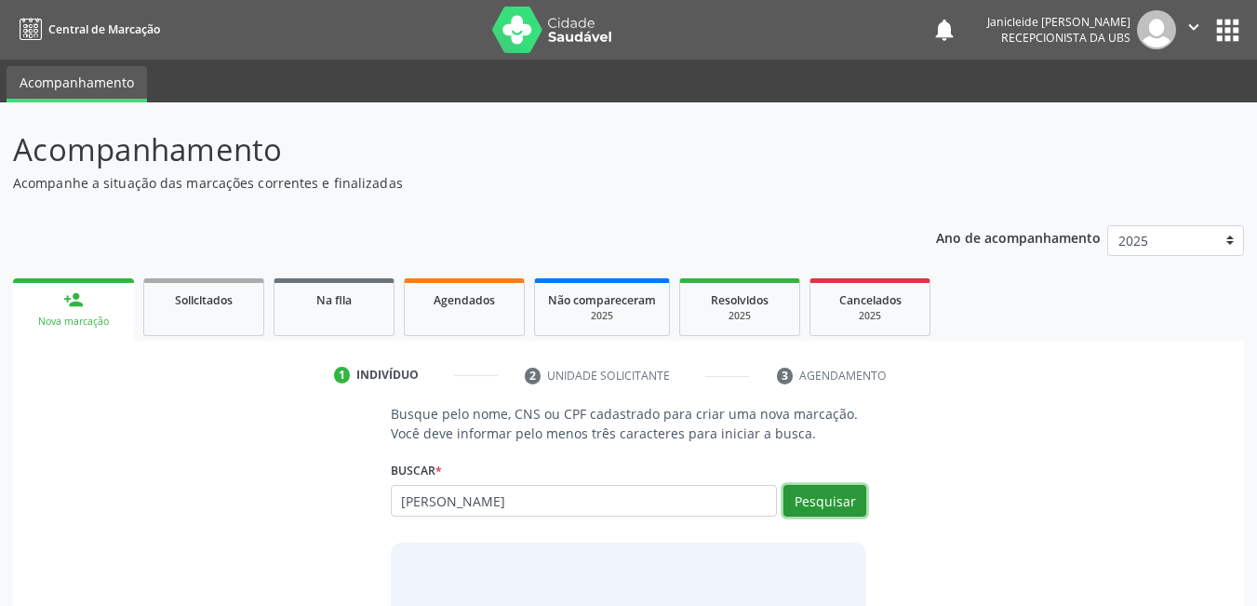
click at [854, 504] on button "Pesquisar" at bounding box center [824, 501] width 83 height 32
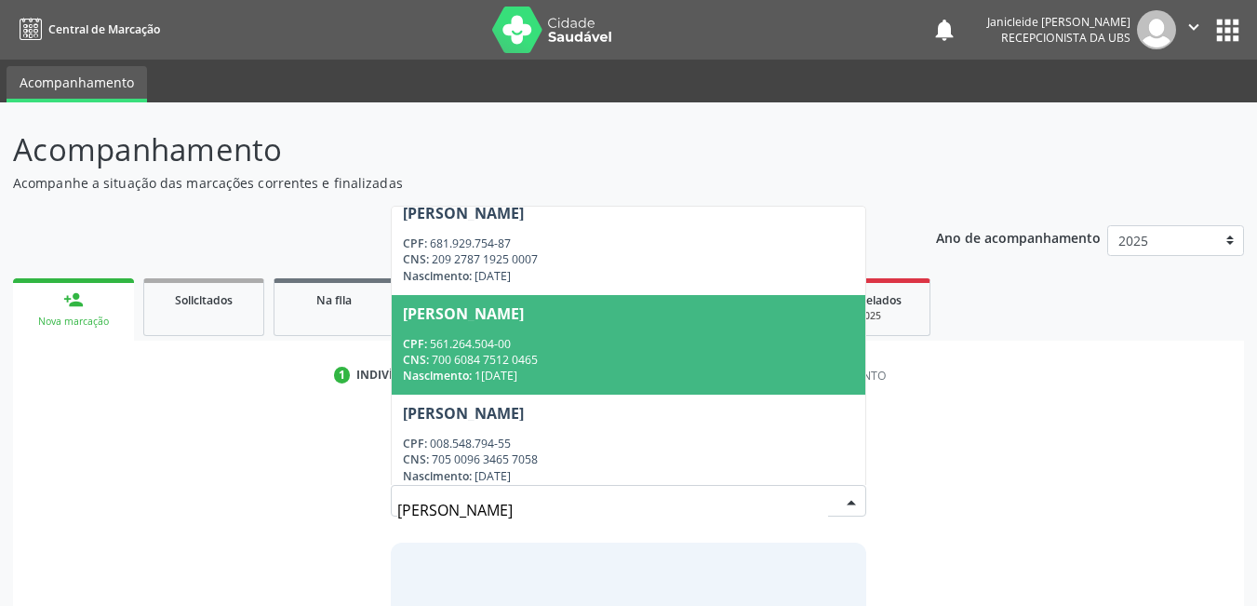
scroll to position [0, 0]
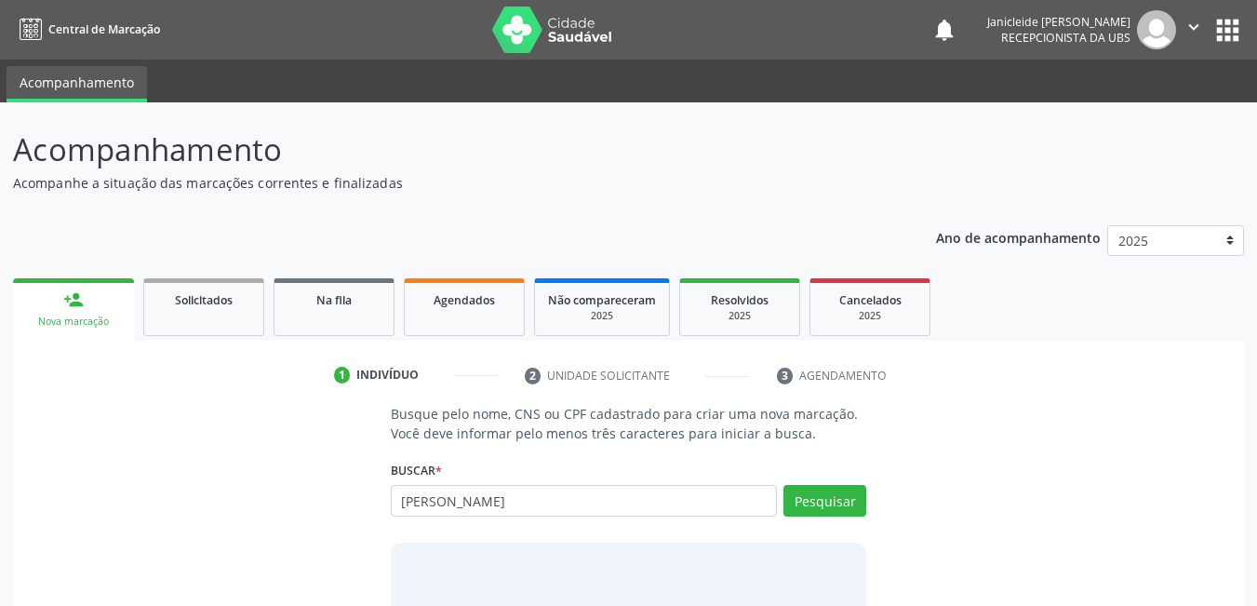
click at [928, 147] on header "Acompanhamento Acompanhe a situação das marcações correntes e finalizadas Relat…" at bounding box center [628, 160] width 1231 height 66
